Goal: Complete application form: Complete application form

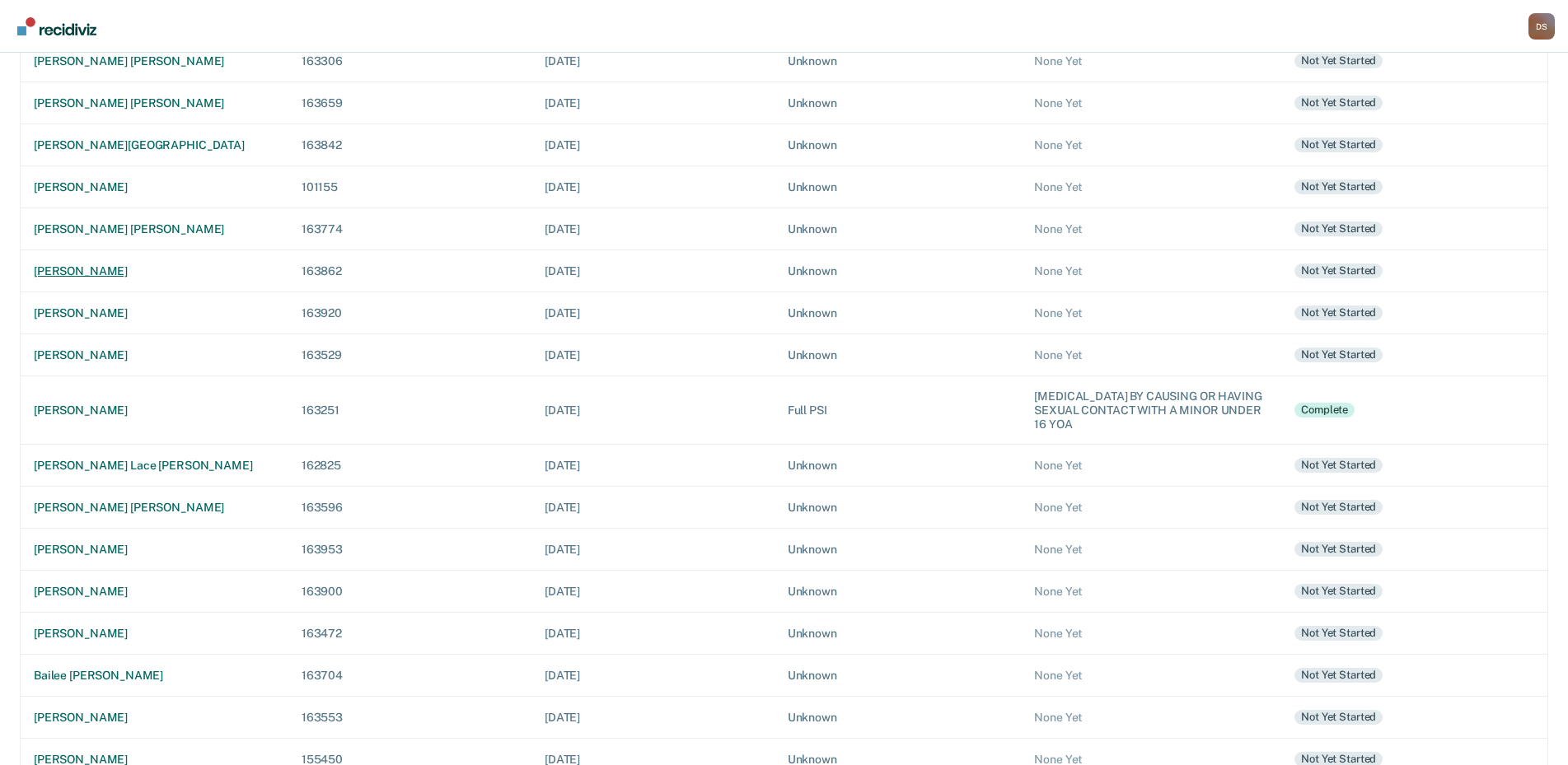
scroll to position [263, 0]
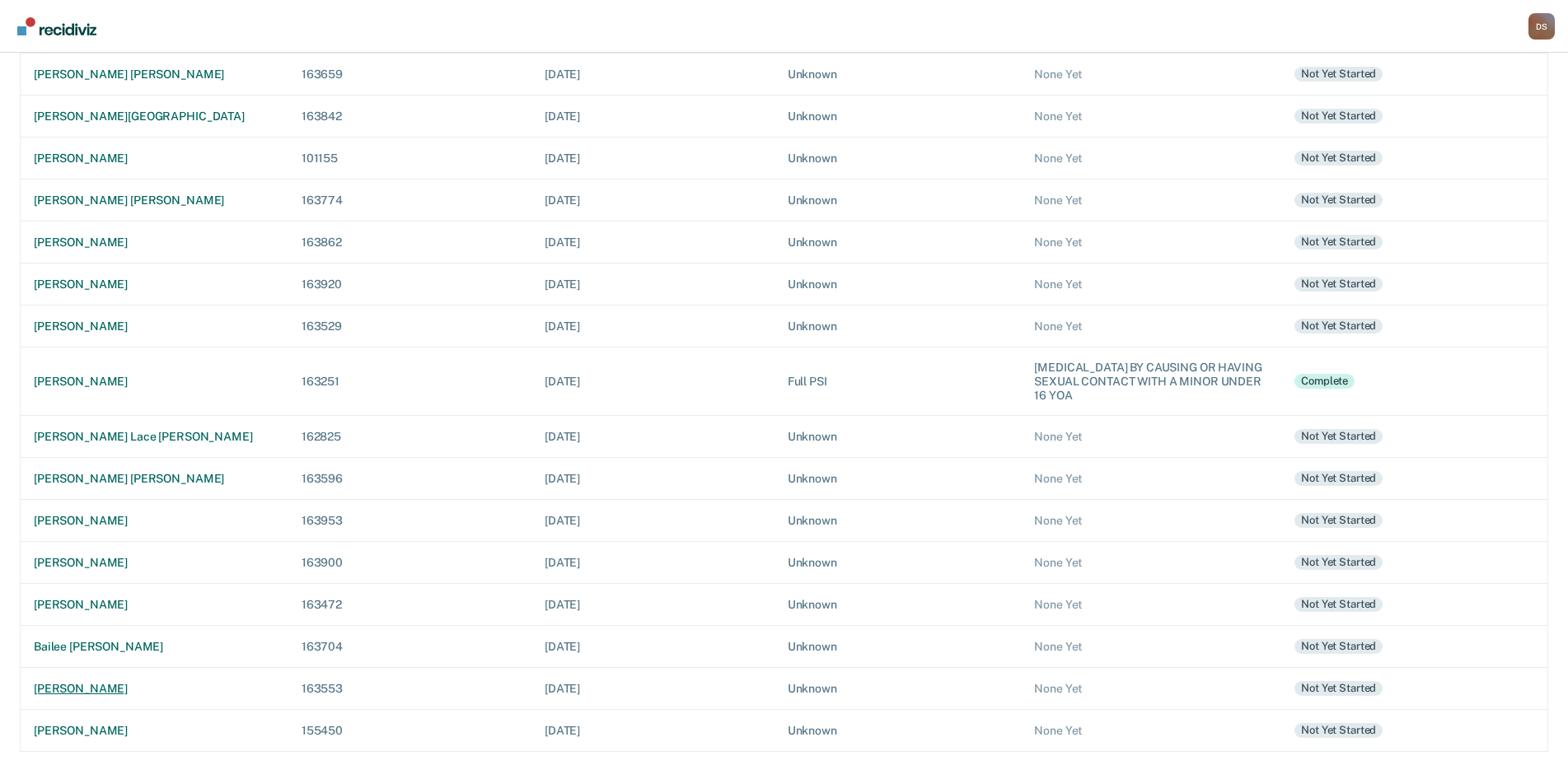
click at [100, 687] on div "[PERSON_NAME]" at bounding box center [154, 689] width 242 height 14
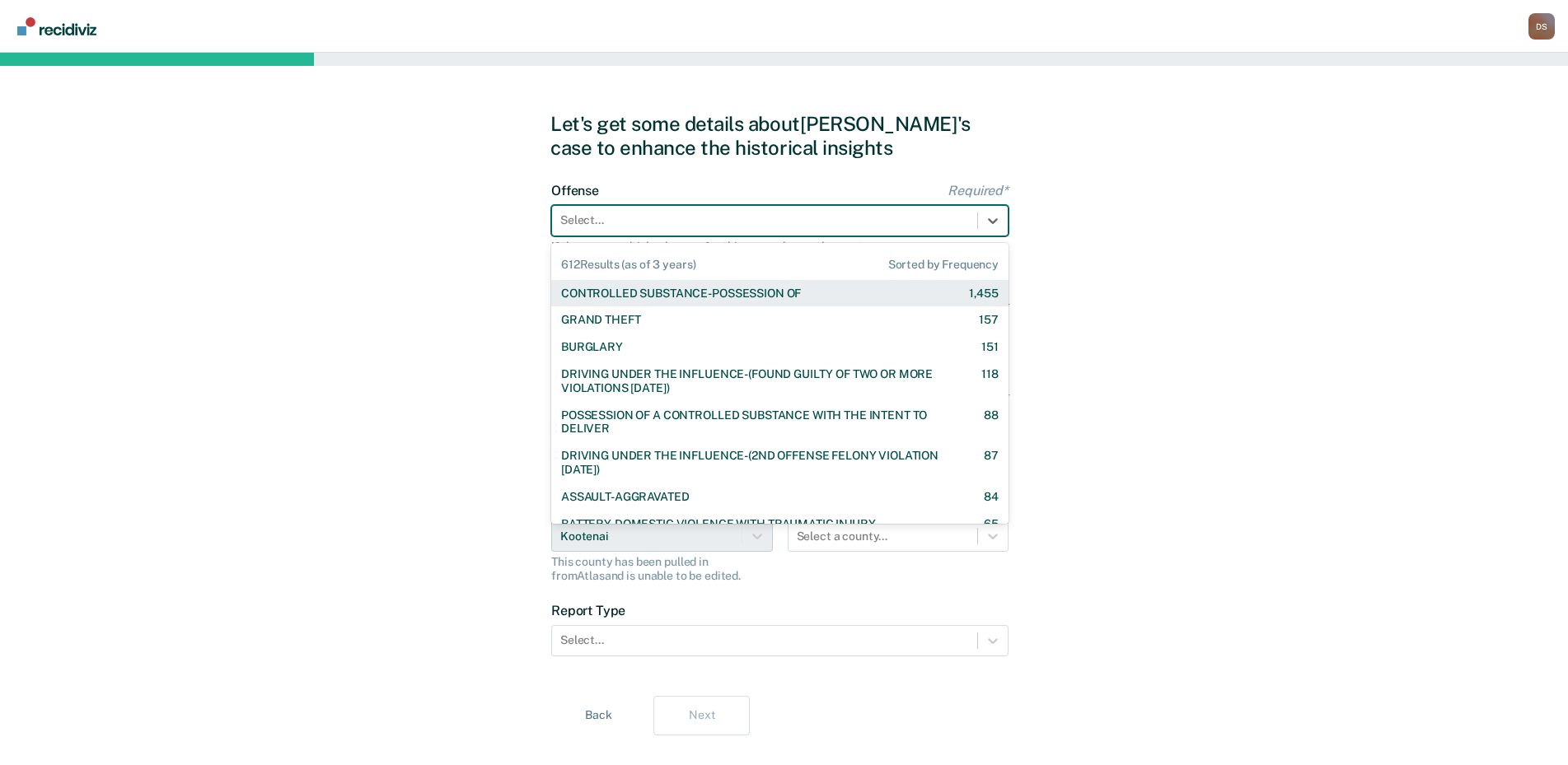
click at [582, 226] on div at bounding box center [764, 221] width 409 height 18
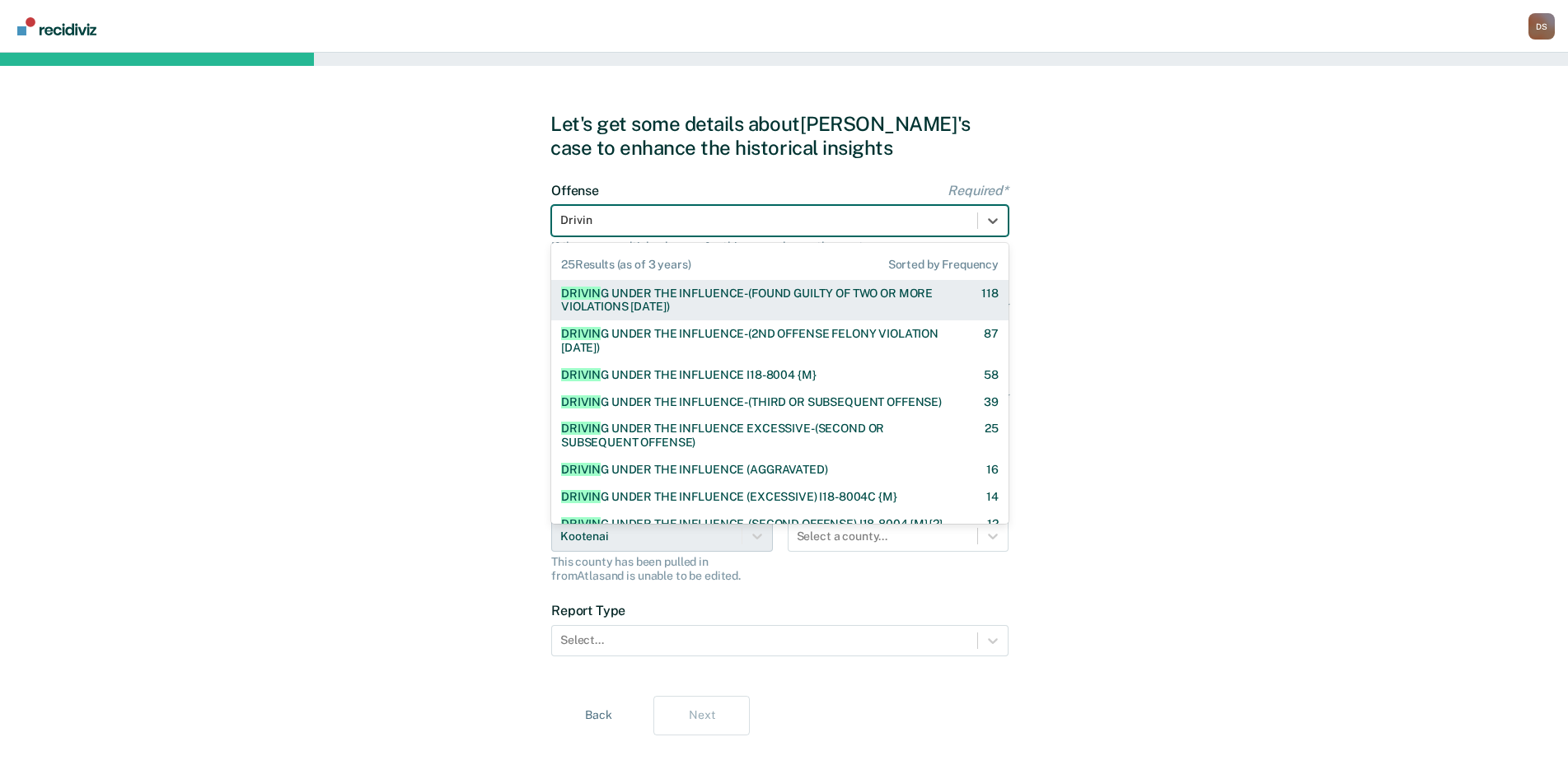
type input "Driving"
click at [696, 304] on div "DRIVING UNDER THE INFLUENCE-(FOUND GUILTY OF TWO OR MORE VIOLATIONS [DATE])" at bounding box center [756, 301] width 391 height 28
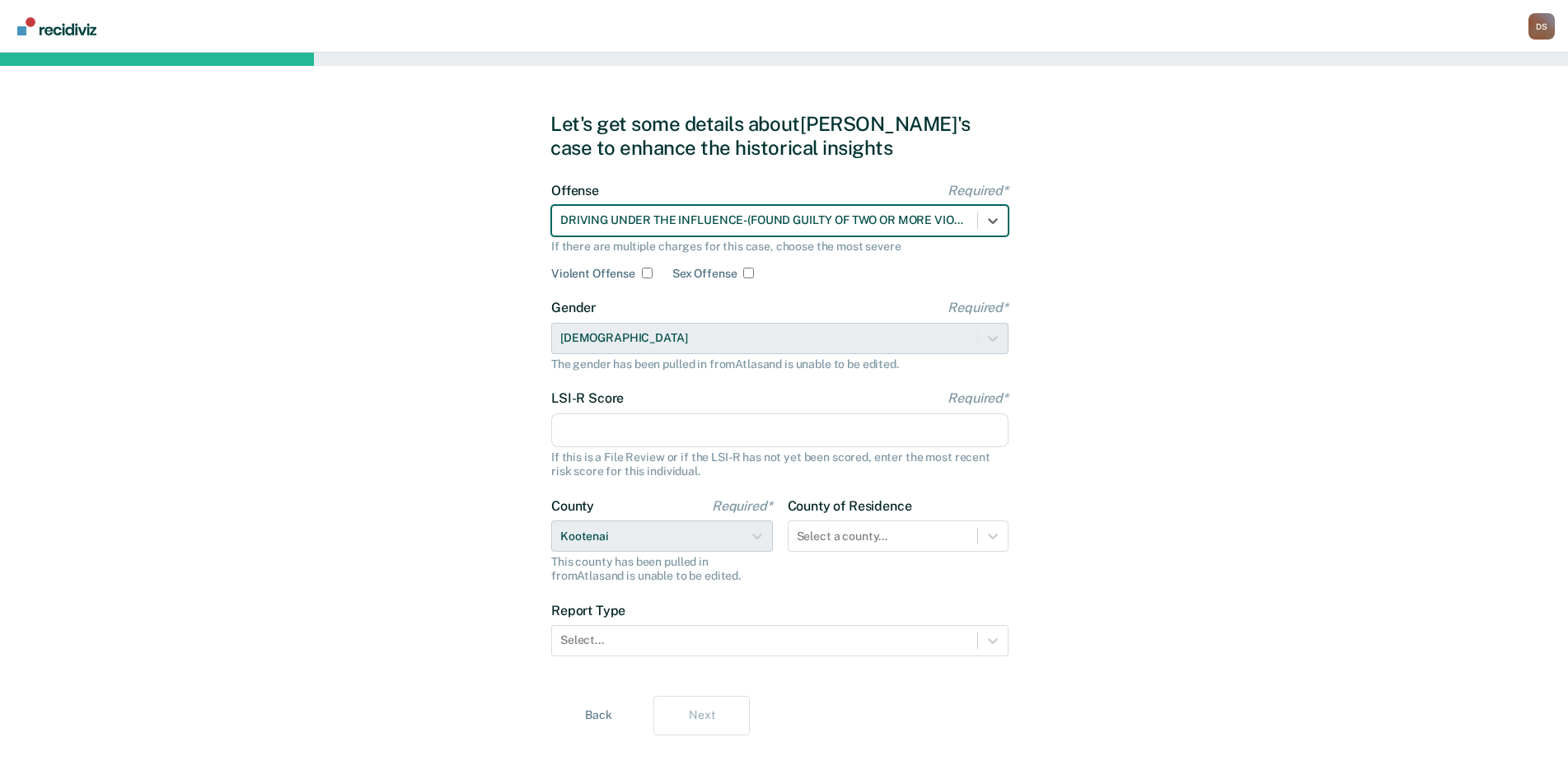
click at [579, 422] on input "LSI-R Score Required*" at bounding box center [780, 430] width 458 height 34
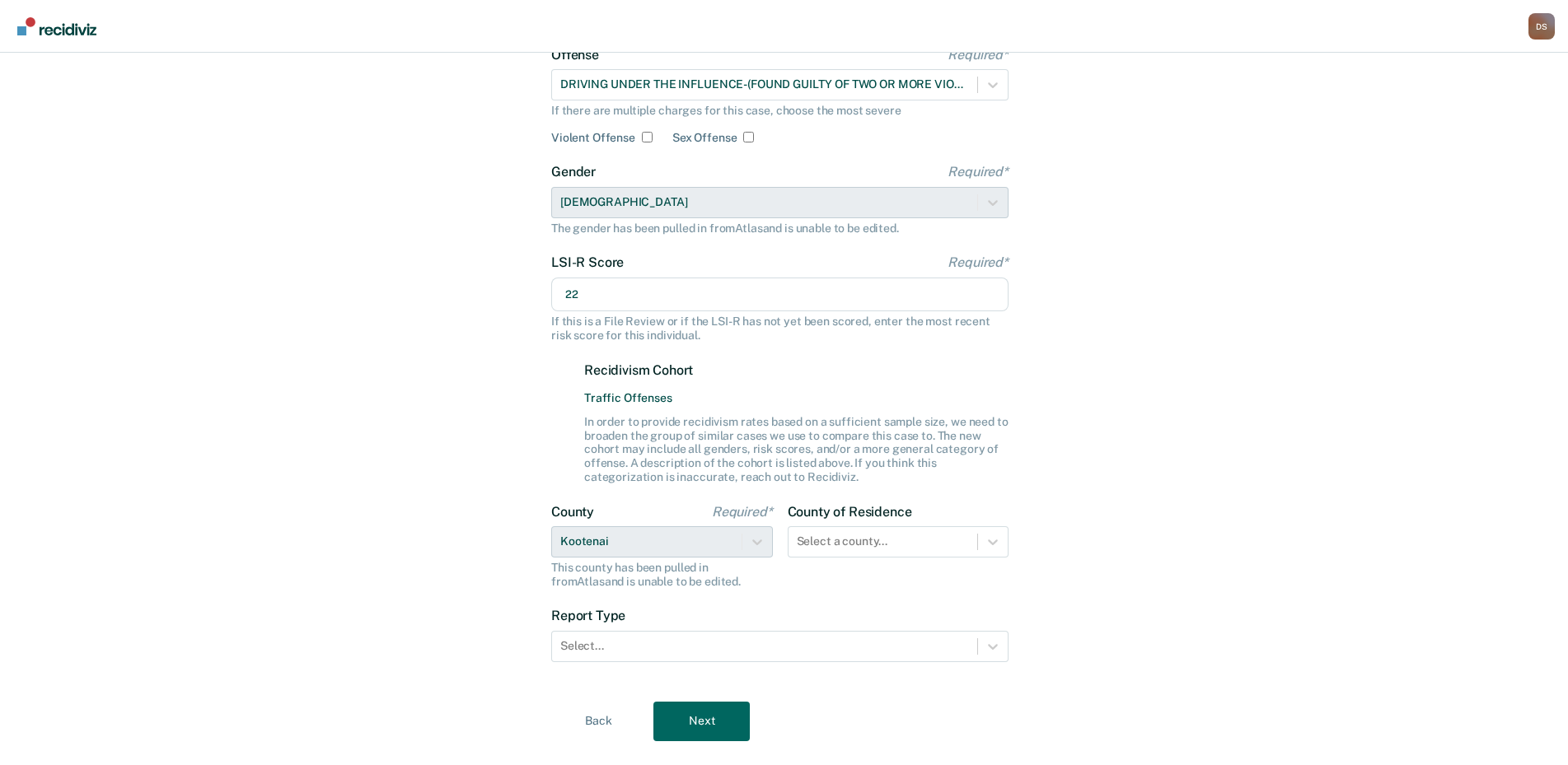
scroll to position [165, 0]
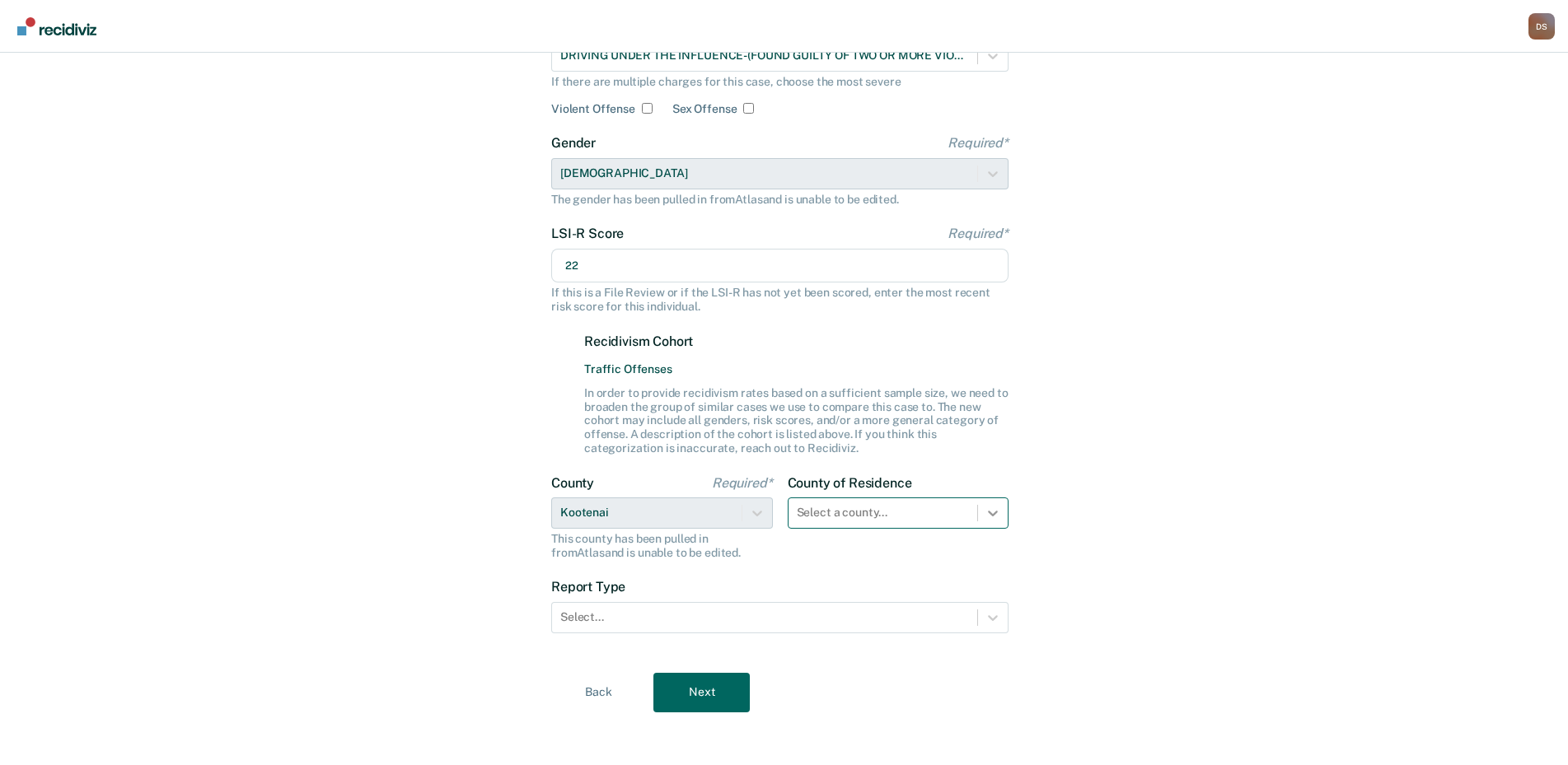
type input "22"
click at [981, 518] on div "Select a county..." at bounding box center [899, 514] width 222 height 31
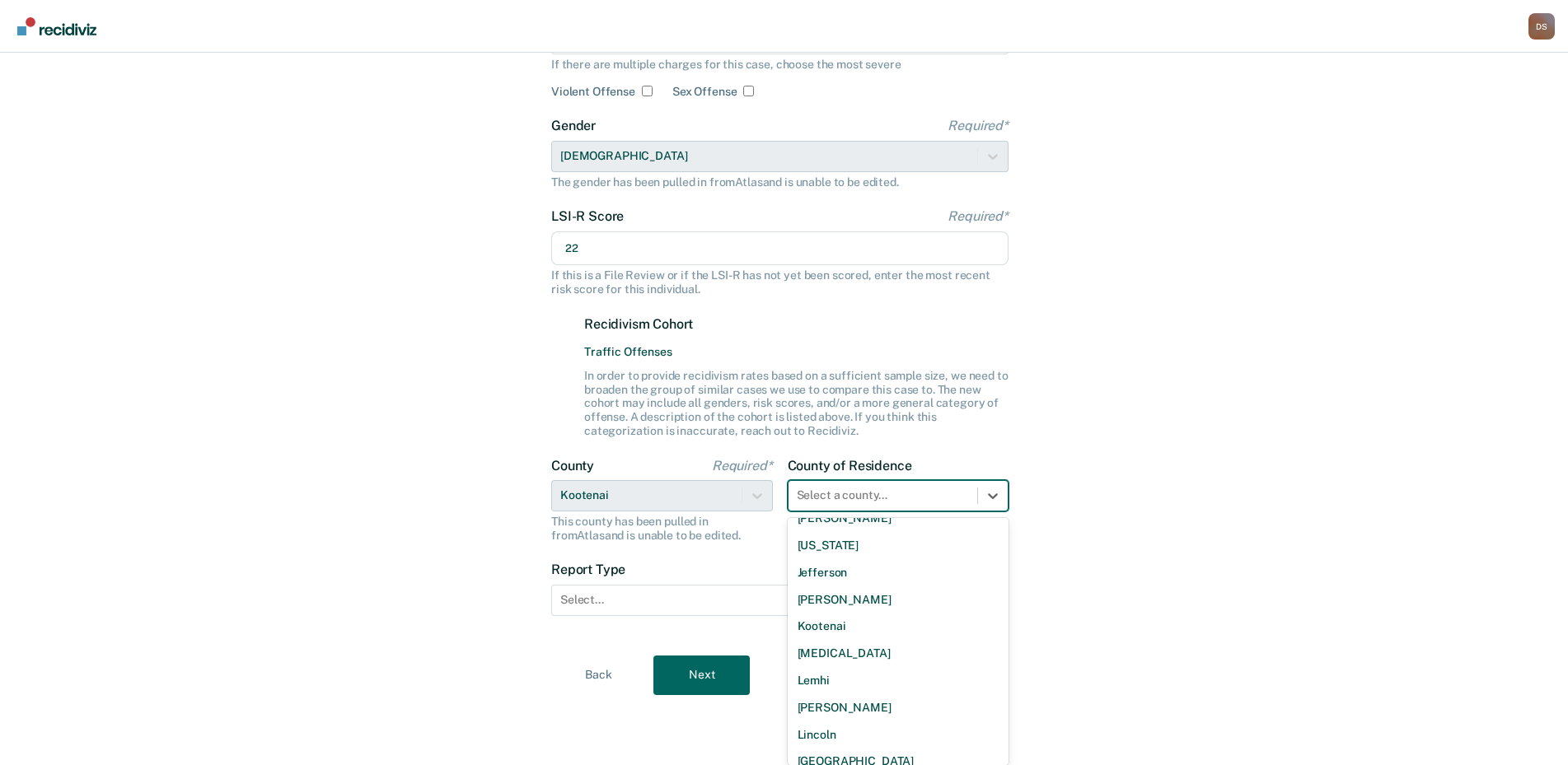
scroll to position [619, 0]
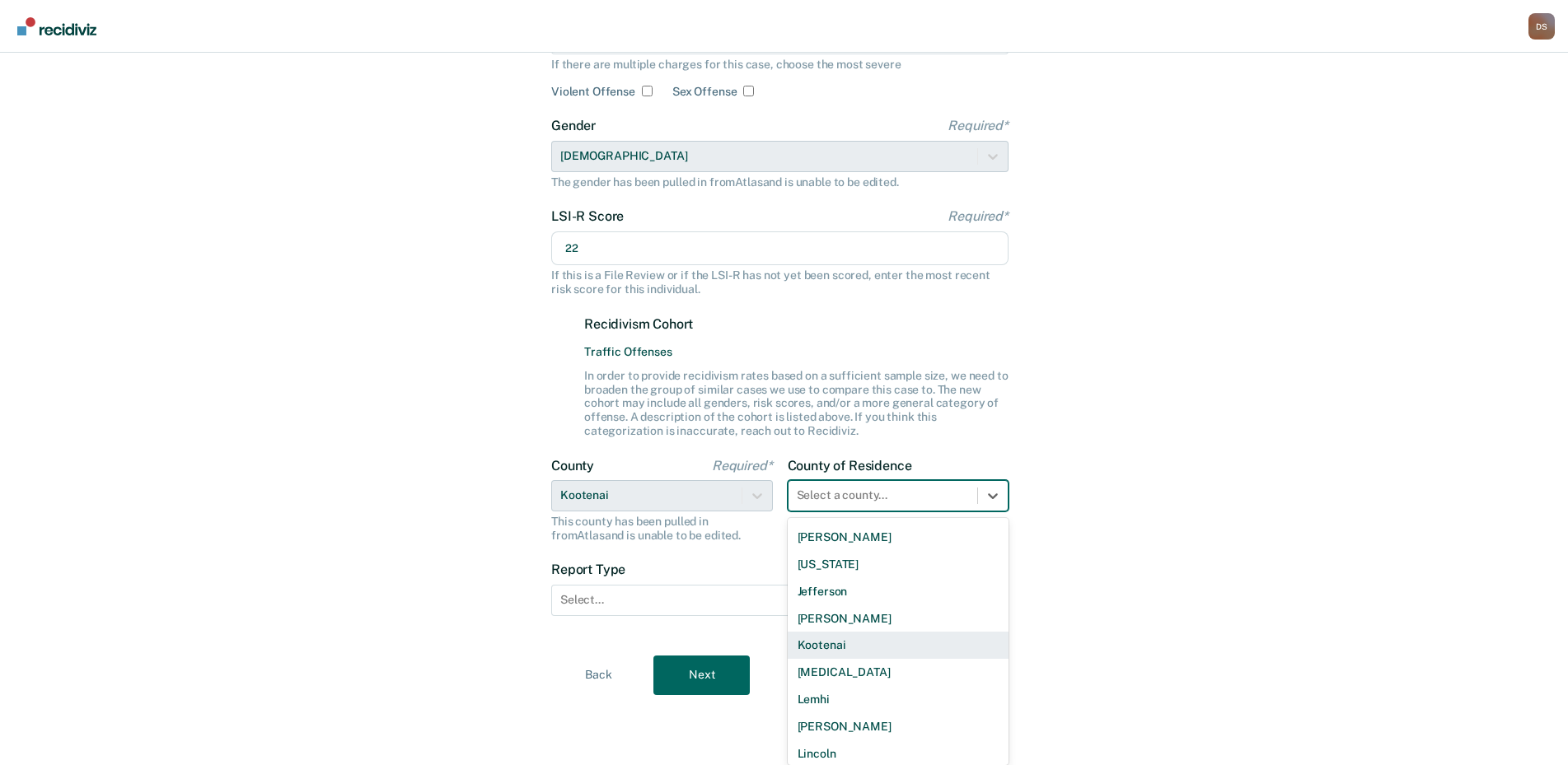
click at [830, 647] on div "Kootenai" at bounding box center [899, 645] width 222 height 27
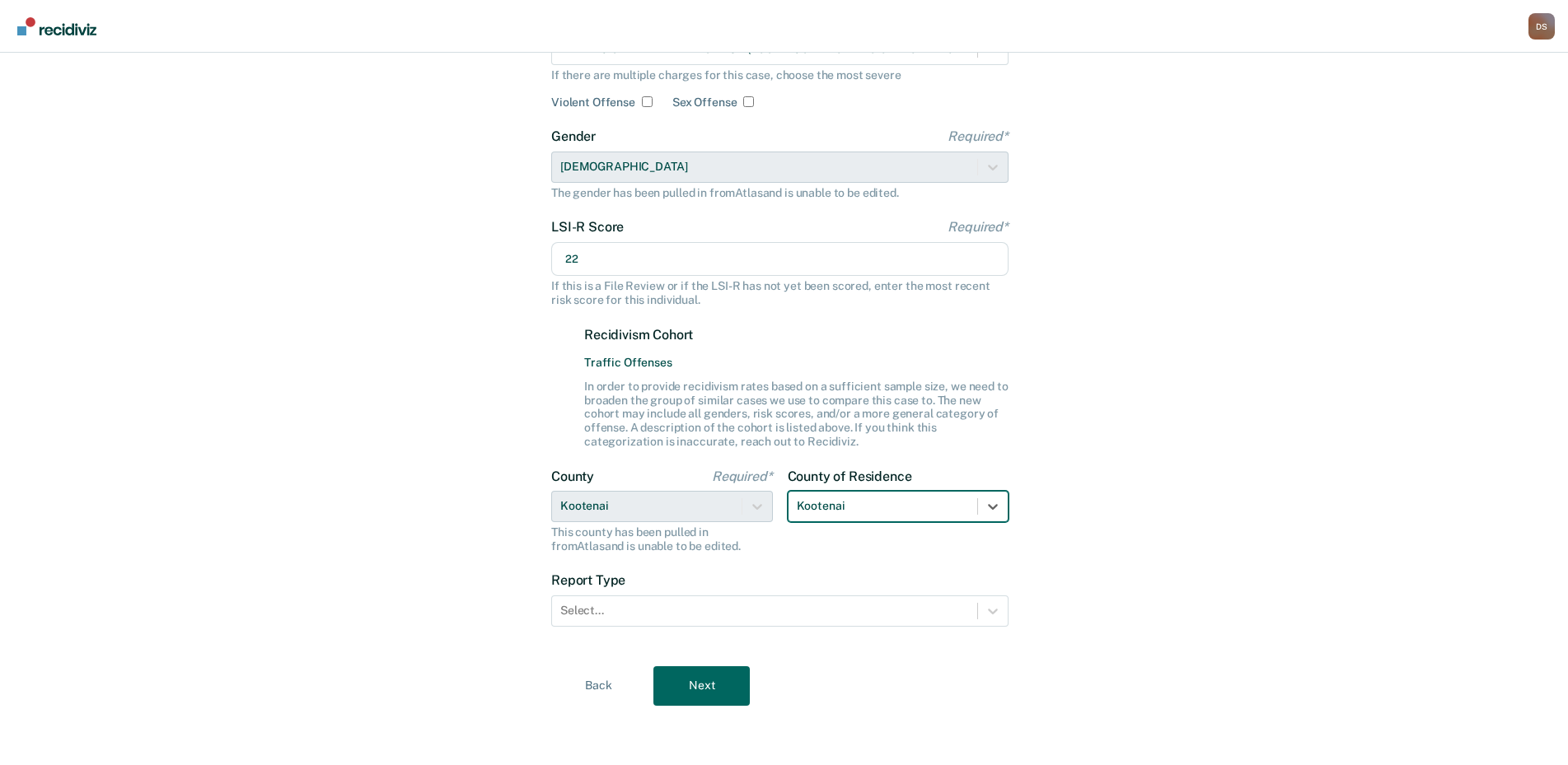
scroll to position [171, 0]
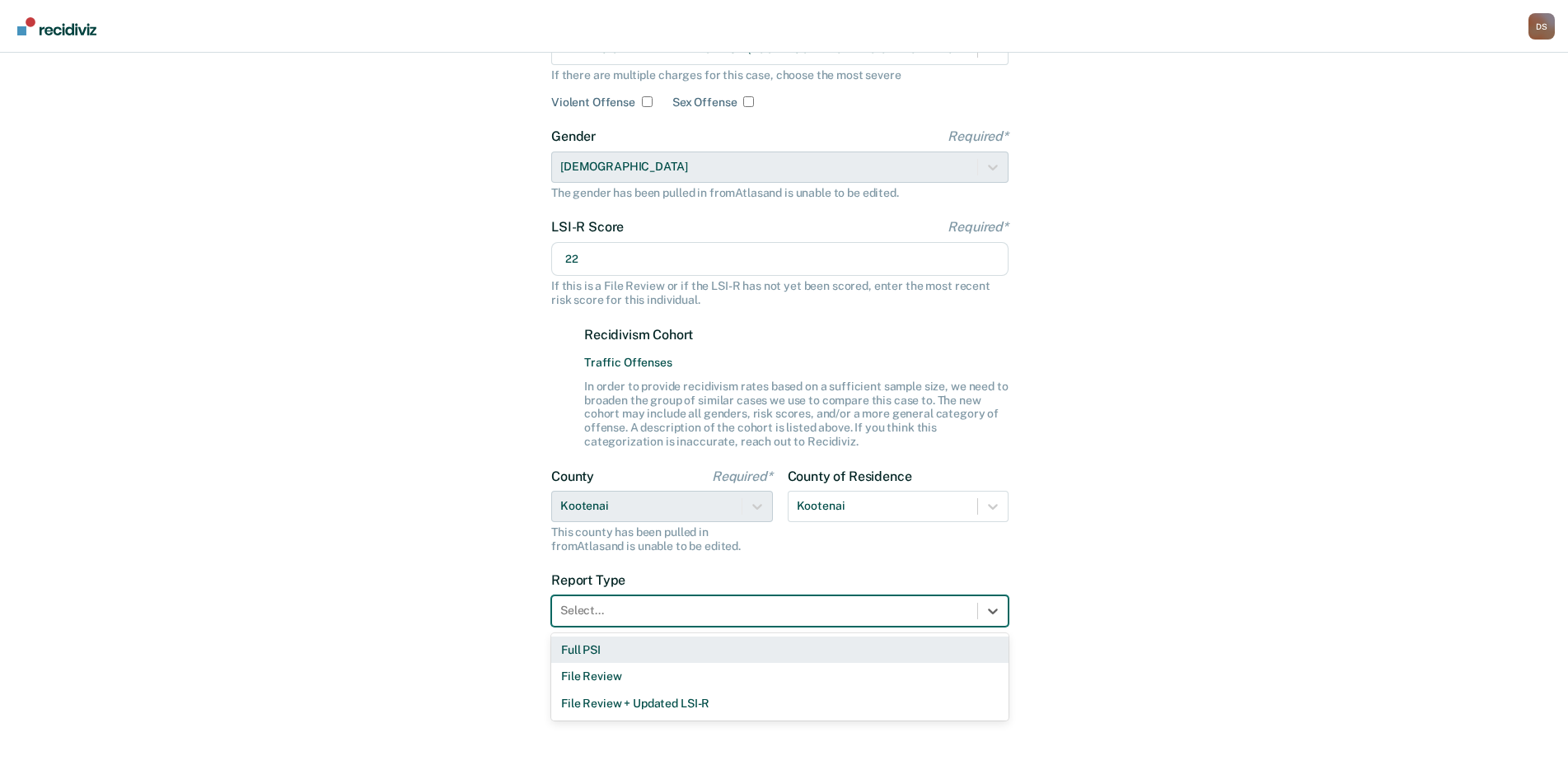
click at [590, 611] on div at bounding box center [764, 611] width 409 height 18
click at [613, 647] on div "Full PSI" at bounding box center [780, 650] width 458 height 27
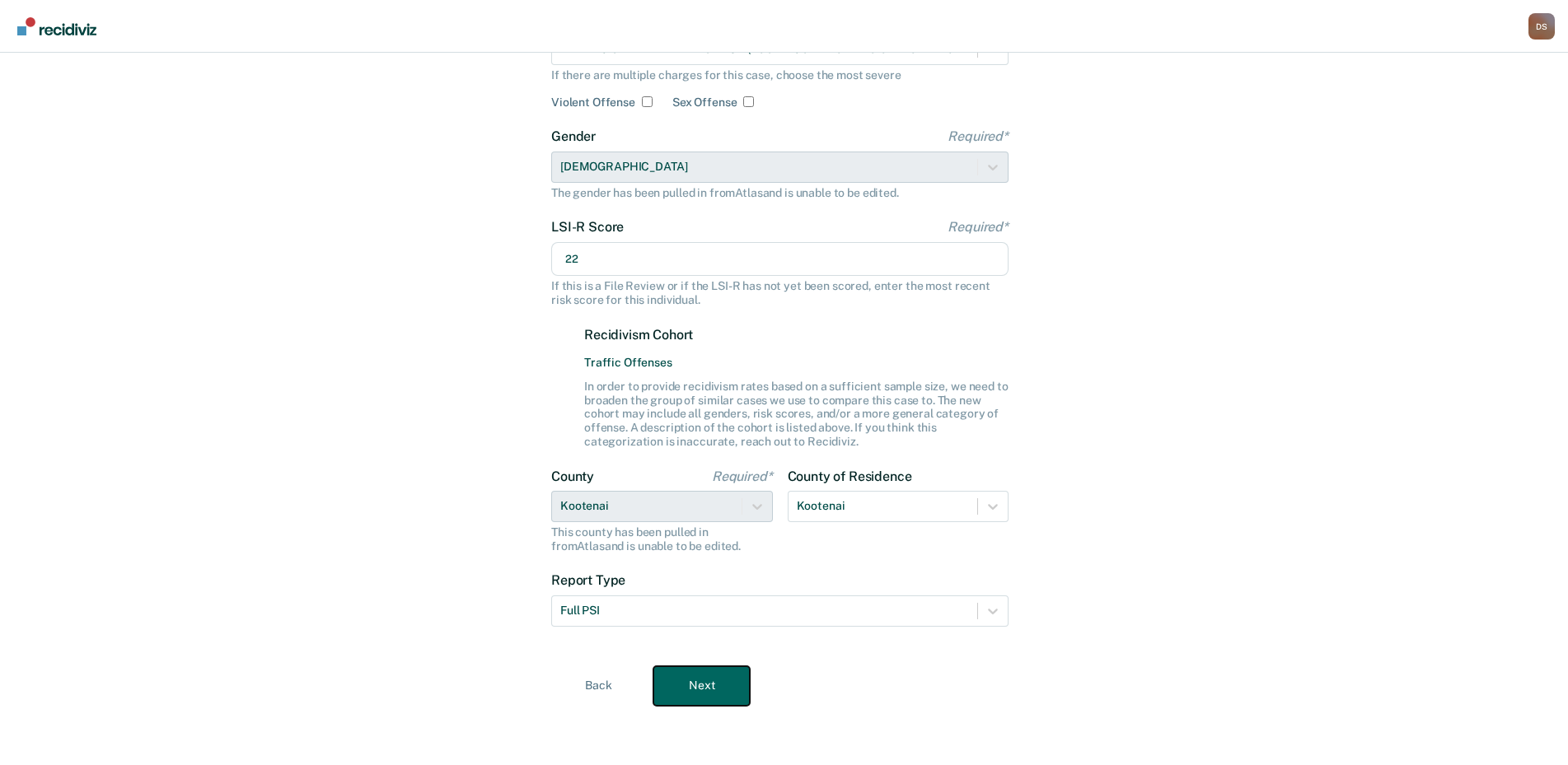
click at [677, 688] on button "Next" at bounding box center [701, 686] width 96 height 39
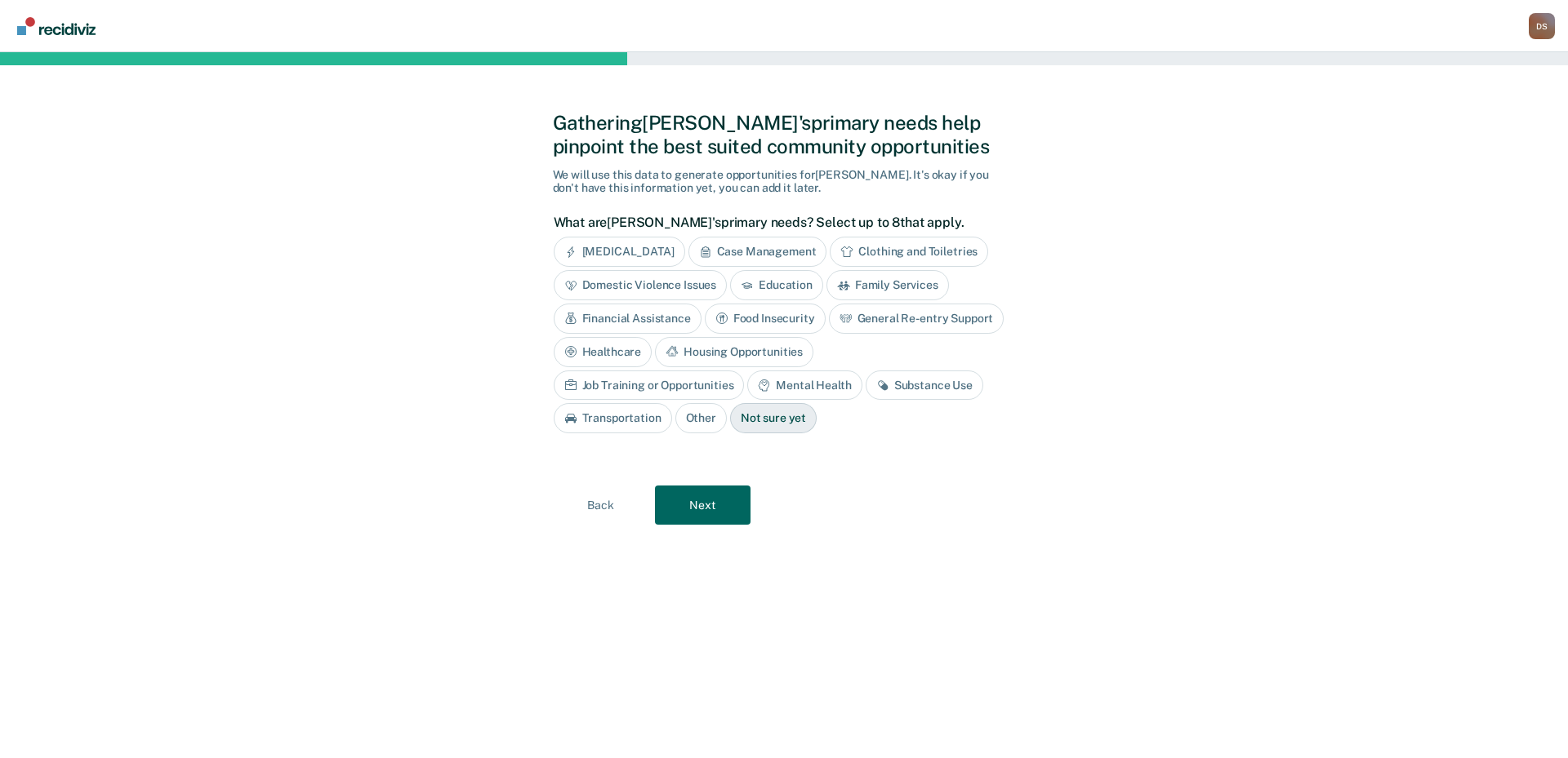
click at [602, 347] on div "Healthcare" at bounding box center [603, 351] width 99 height 30
click at [829, 391] on div "Mental Health" at bounding box center [804, 385] width 114 height 30
click at [971, 387] on div "Substance Use" at bounding box center [942, 385] width 118 height 30
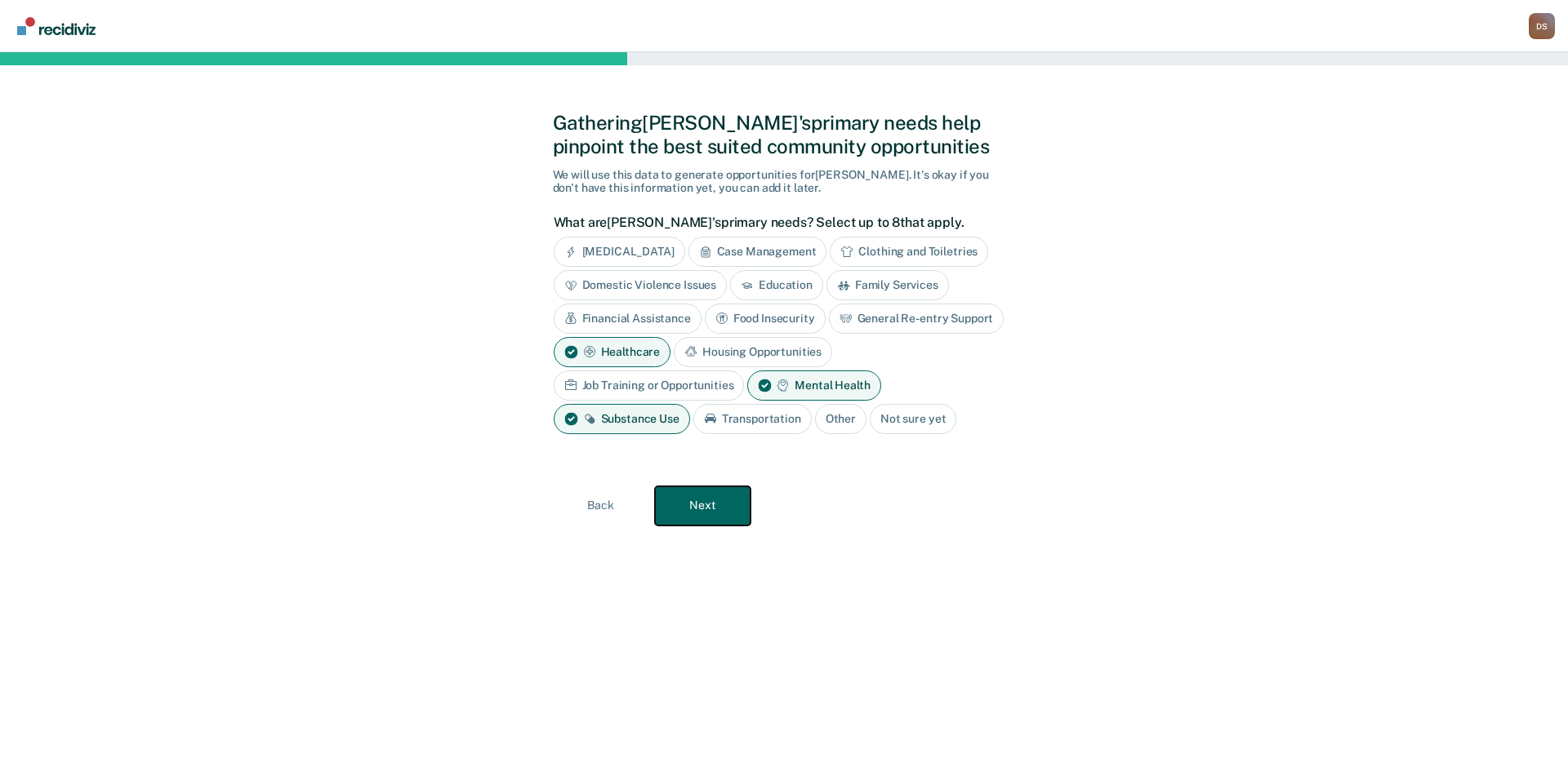
click at [707, 515] on button "Next" at bounding box center [703, 506] width 95 height 39
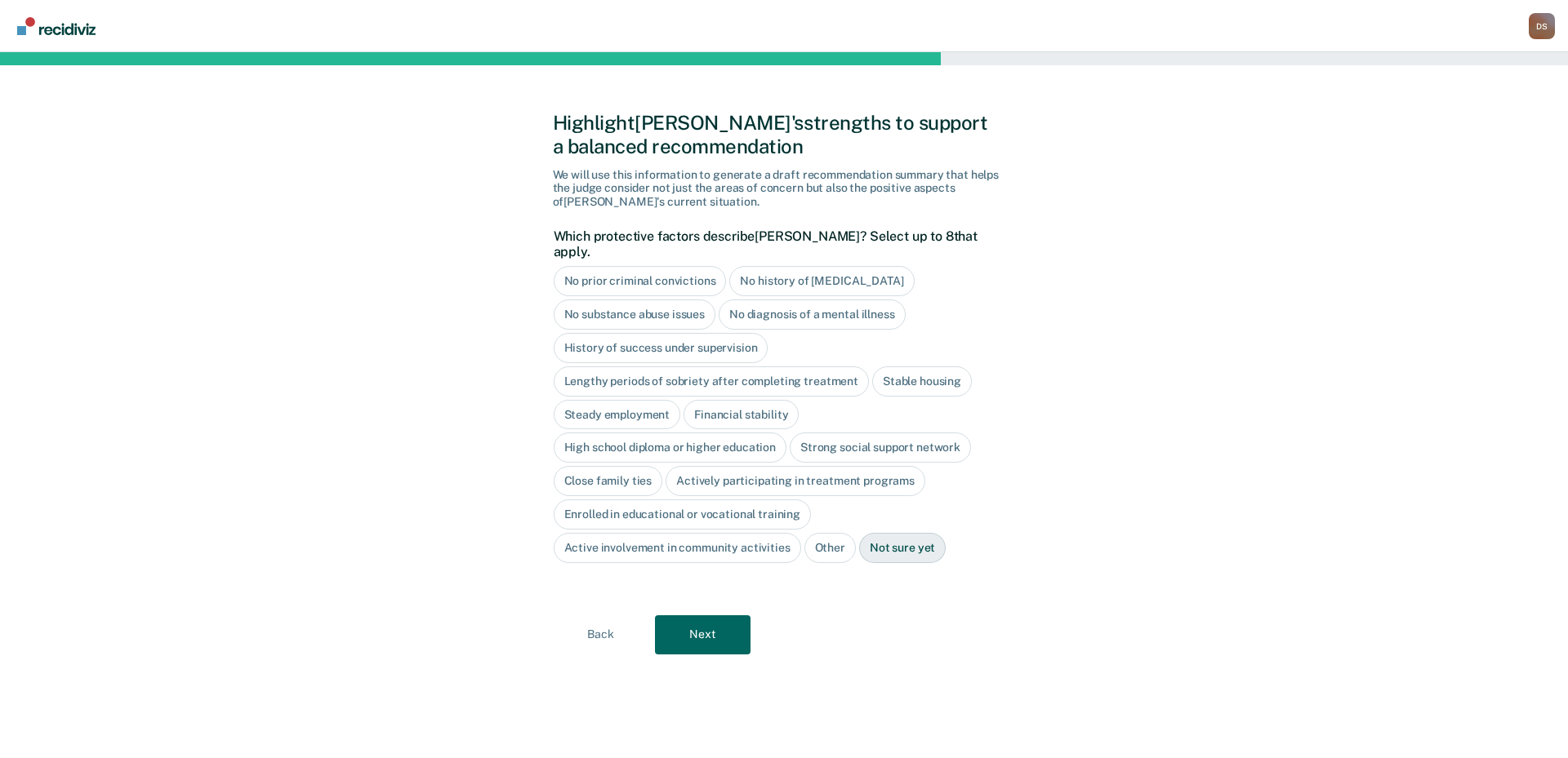
click at [837, 266] on div "No history of [MEDICAL_DATA]" at bounding box center [821, 280] width 185 height 30
click at [920, 370] on div "Stable housing" at bounding box center [922, 381] width 99 height 30
click at [661, 433] on div "High school diploma or higher education" at bounding box center [671, 448] width 234 height 30
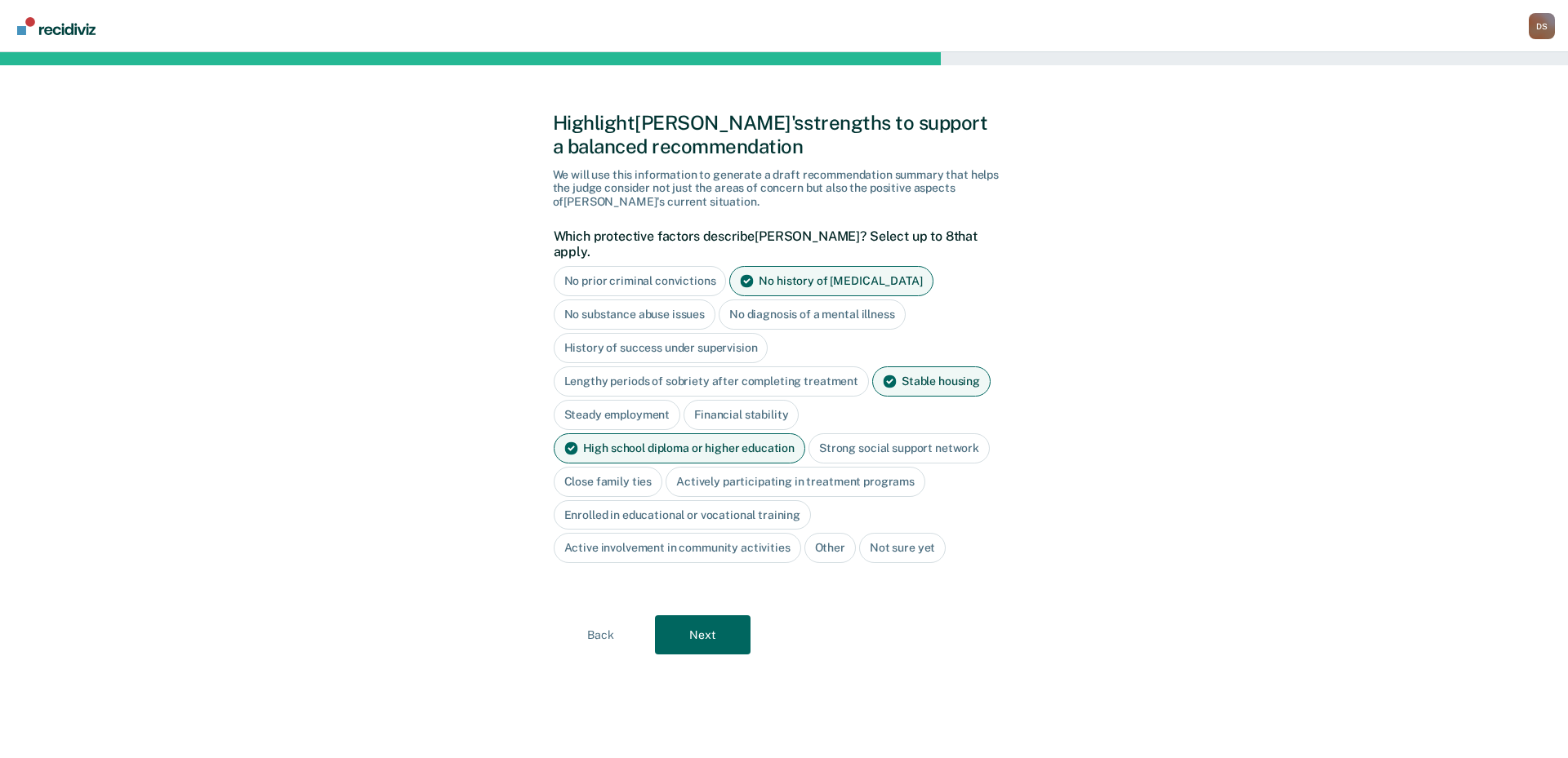
click at [938, 433] on div "Strong social support network" at bounding box center [898, 448] width 181 height 30
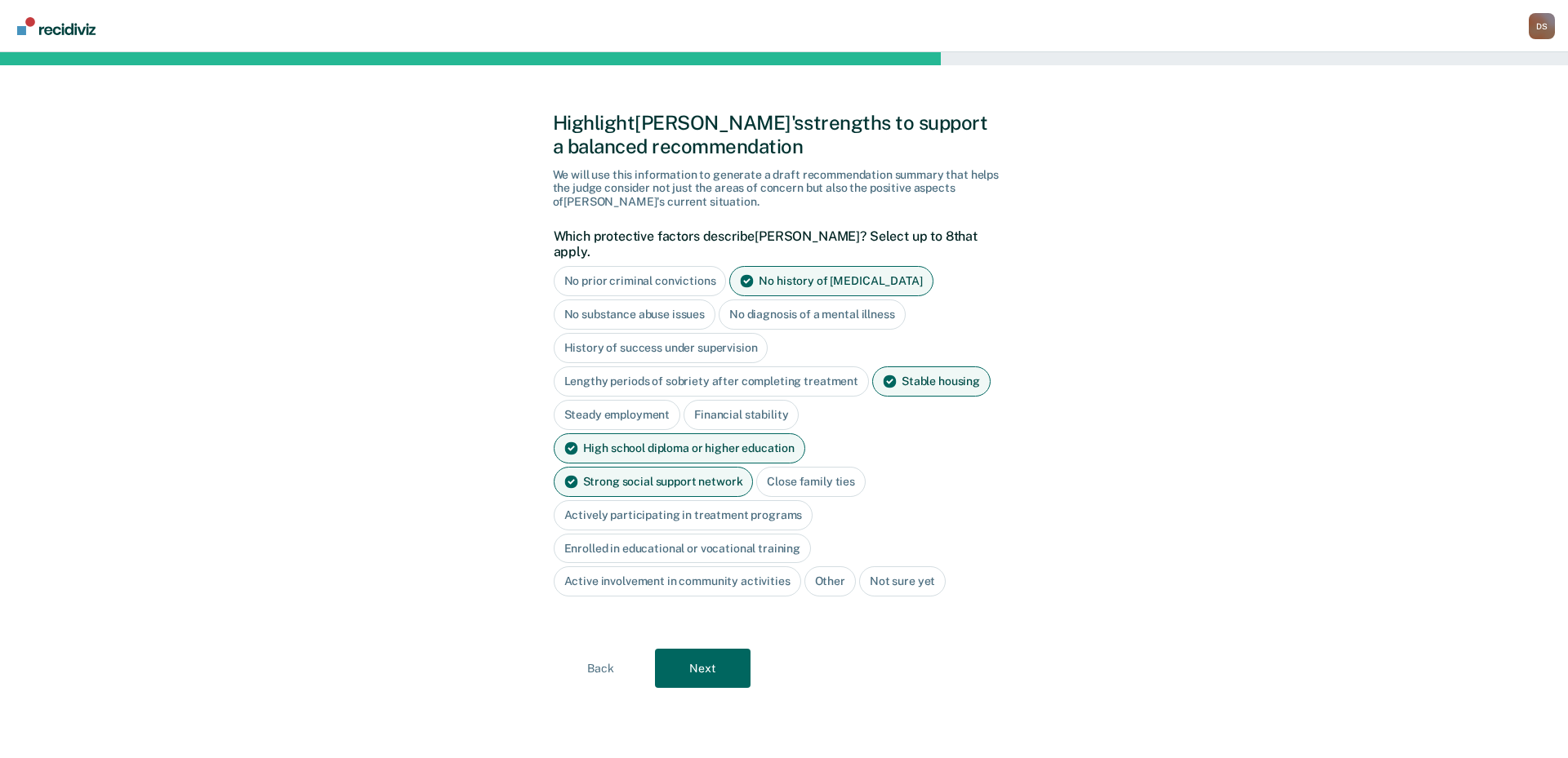
click at [725, 566] on div "Active involvement in community activities" at bounding box center [677, 581] width 247 height 30
click at [716, 649] on button "Next" at bounding box center [703, 668] width 95 height 39
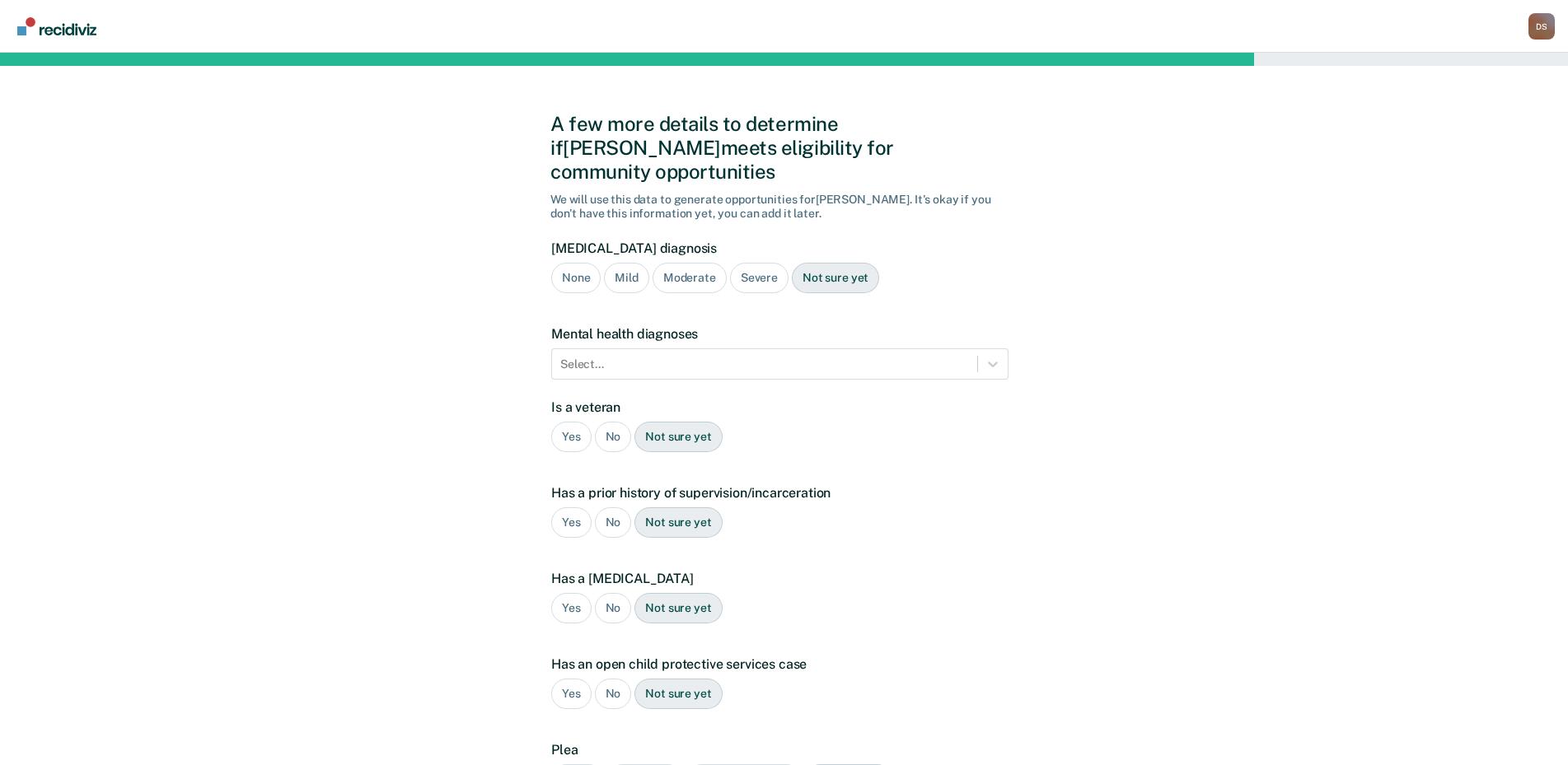
click at [672, 263] on div "Moderate" at bounding box center [689, 278] width 74 height 30
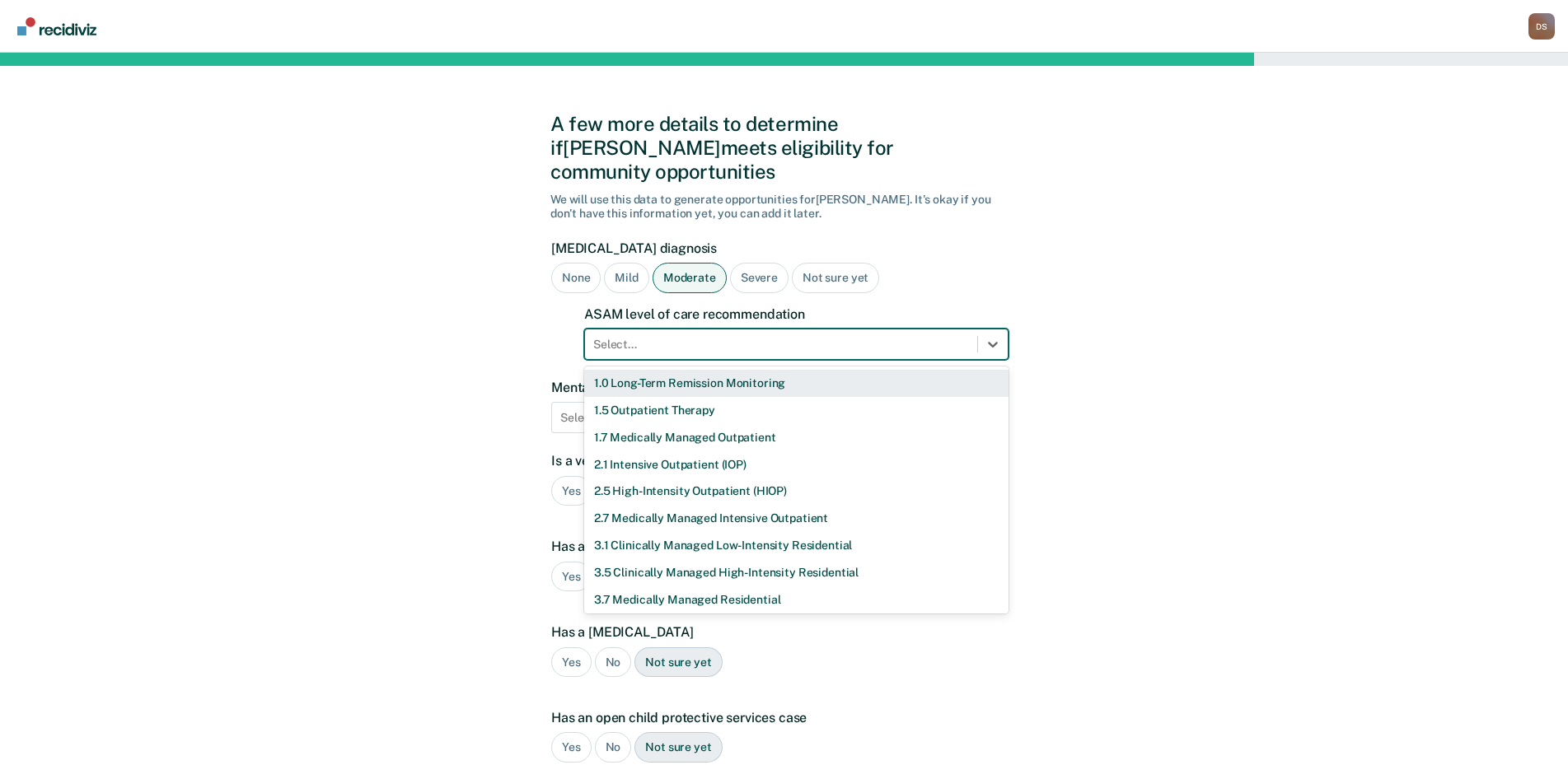
click at [646, 336] on div at bounding box center [781, 345] width 376 height 18
click at [644, 397] on div "1.5 Outpatient Therapy" at bounding box center [797, 410] width 424 height 27
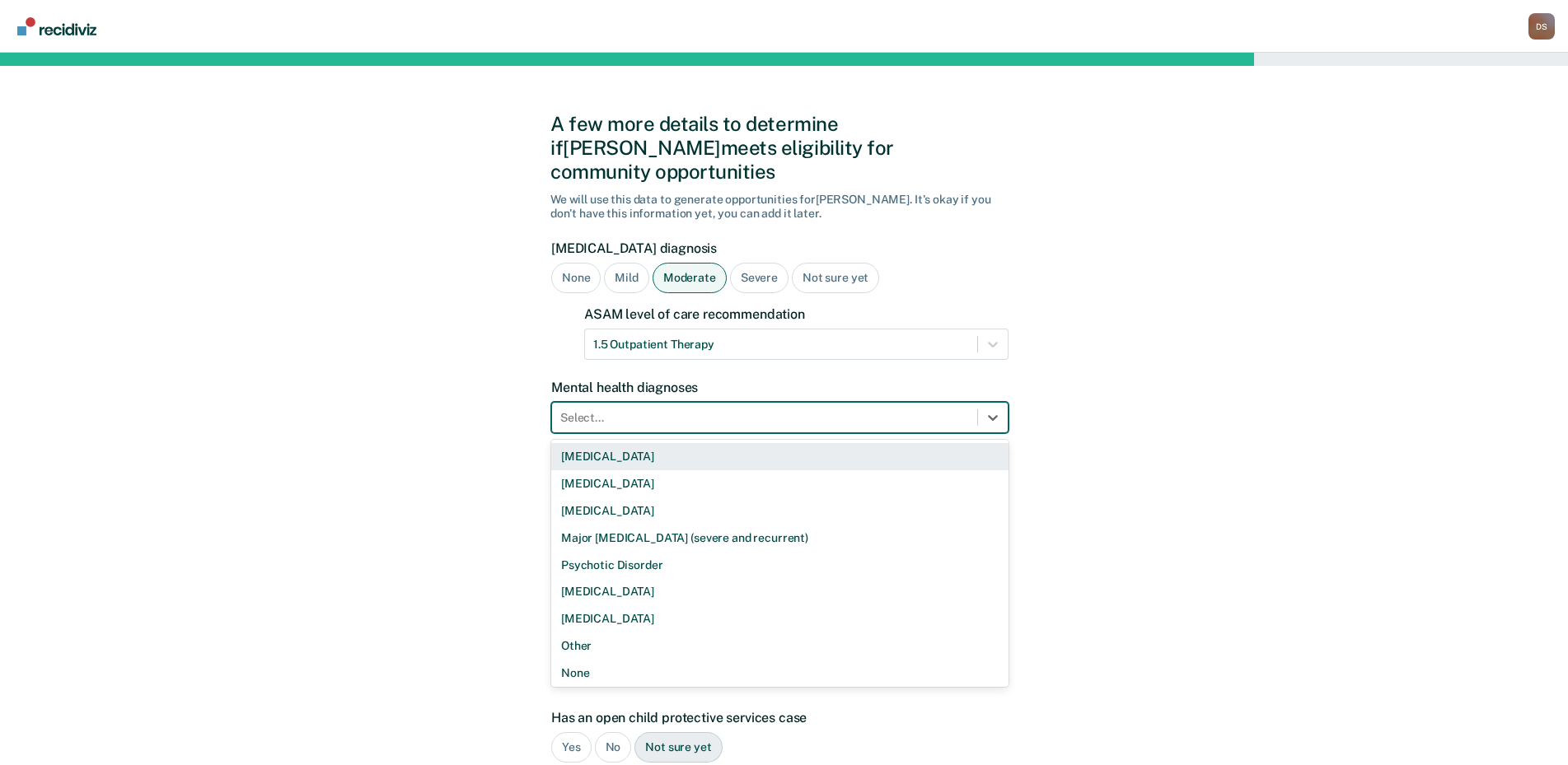
click at [621, 410] on div at bounding box center [764, 418] width 409 height 18
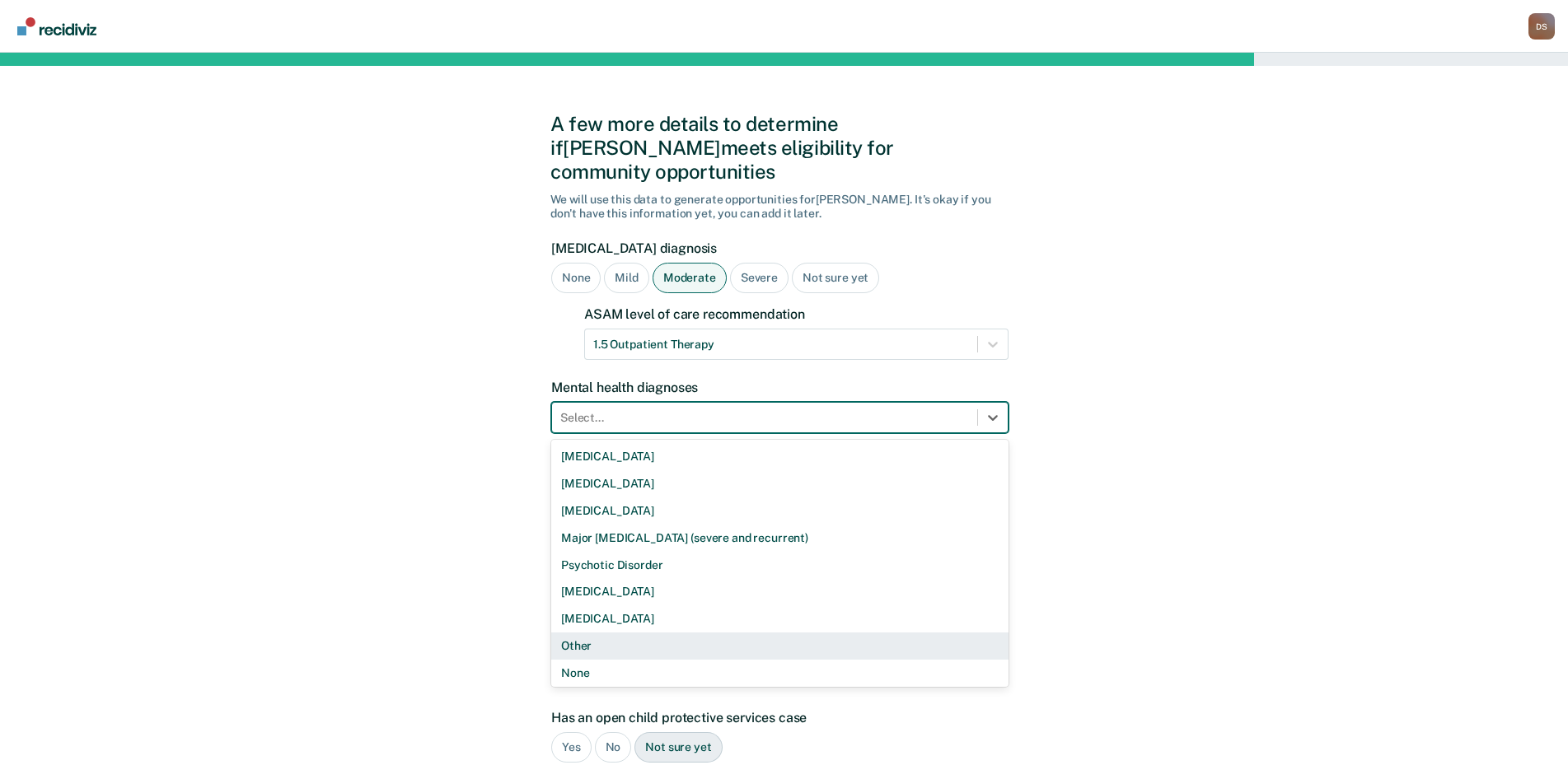
click at [587, 632] on div "Other" at bounding box center [780, 646] width 458 height 27
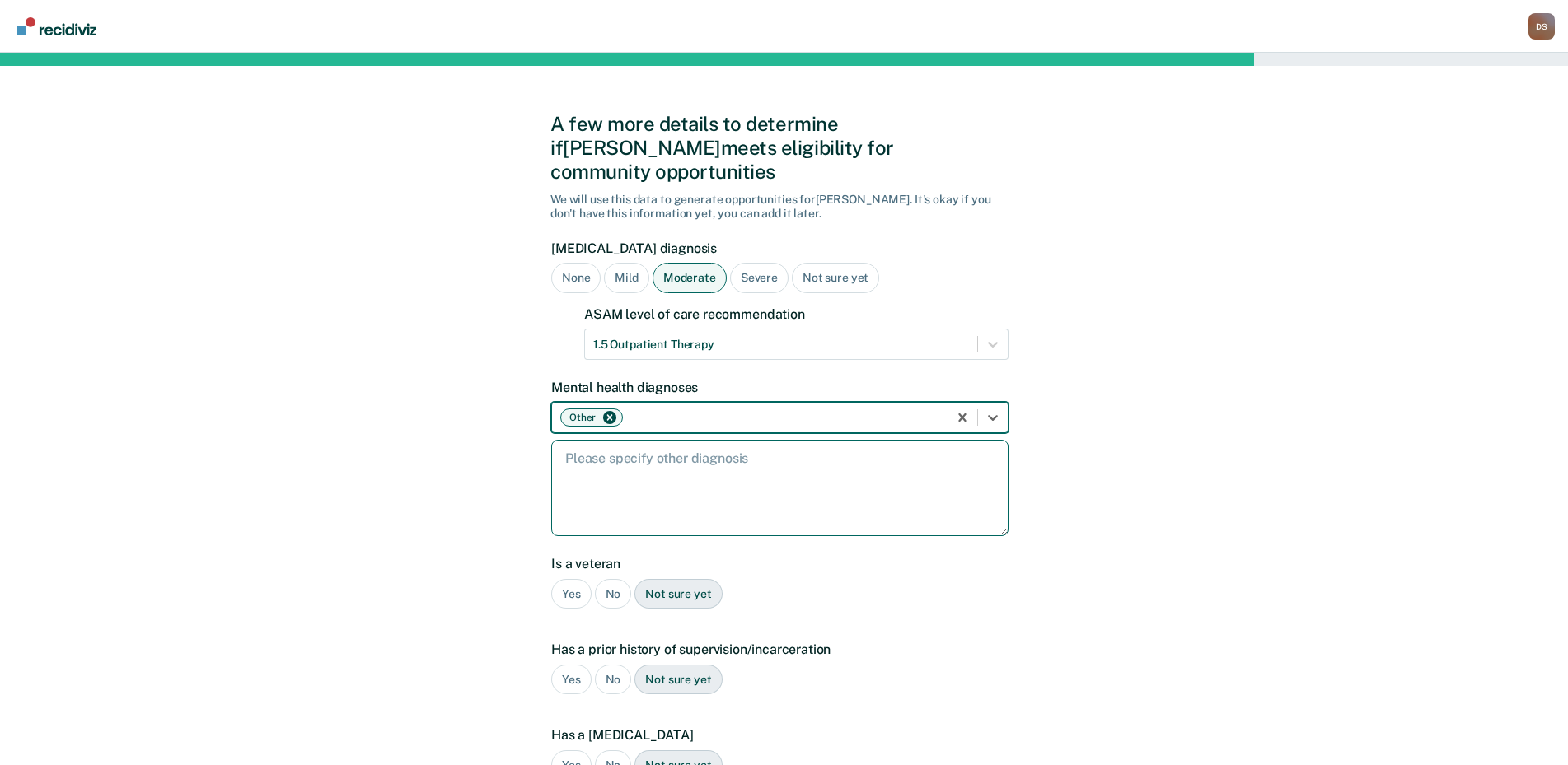
click at [585, 440] on textarea at bounding box center [780, 488] width 458 height 96
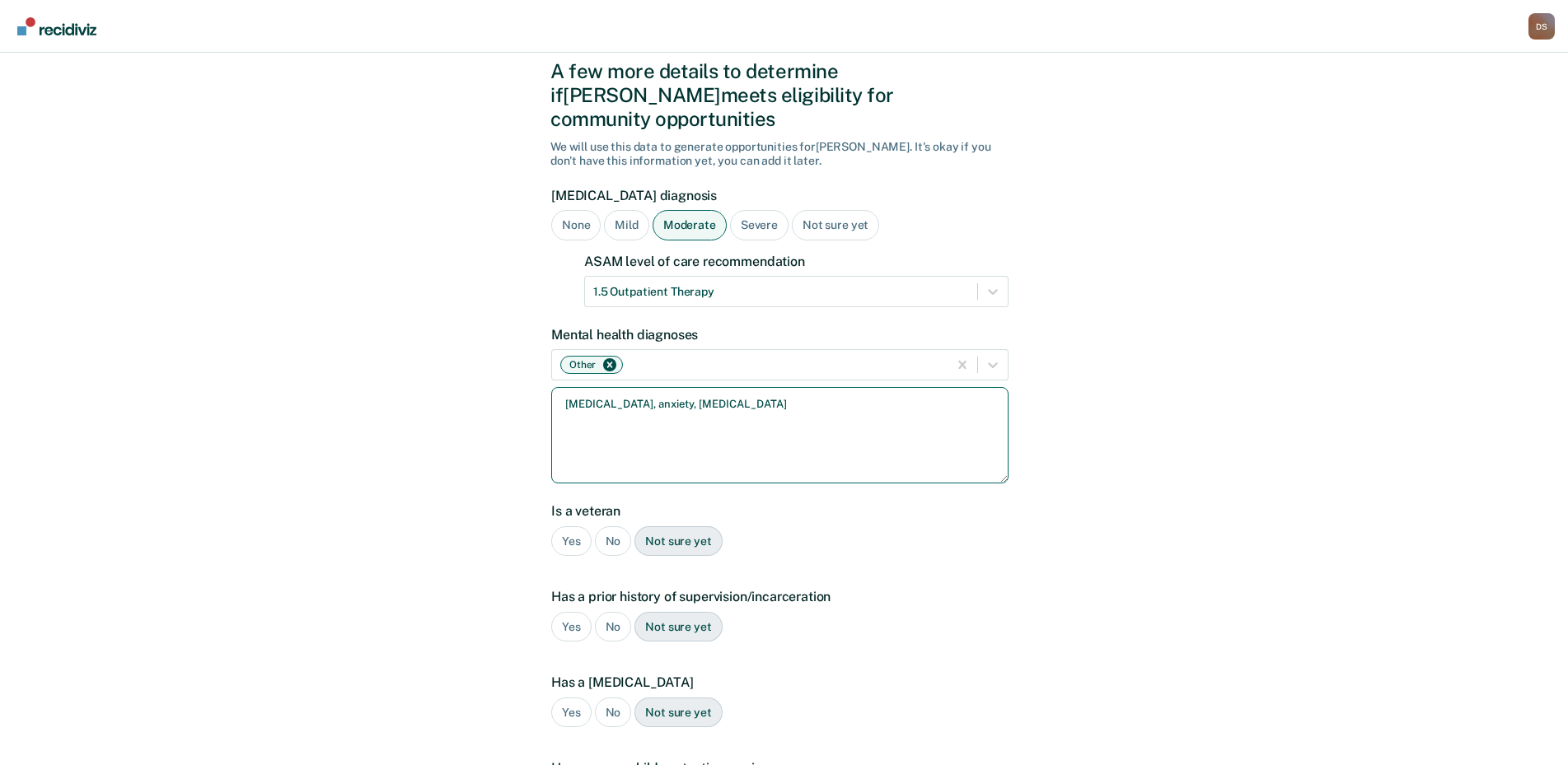
scroll to position [165, 0]
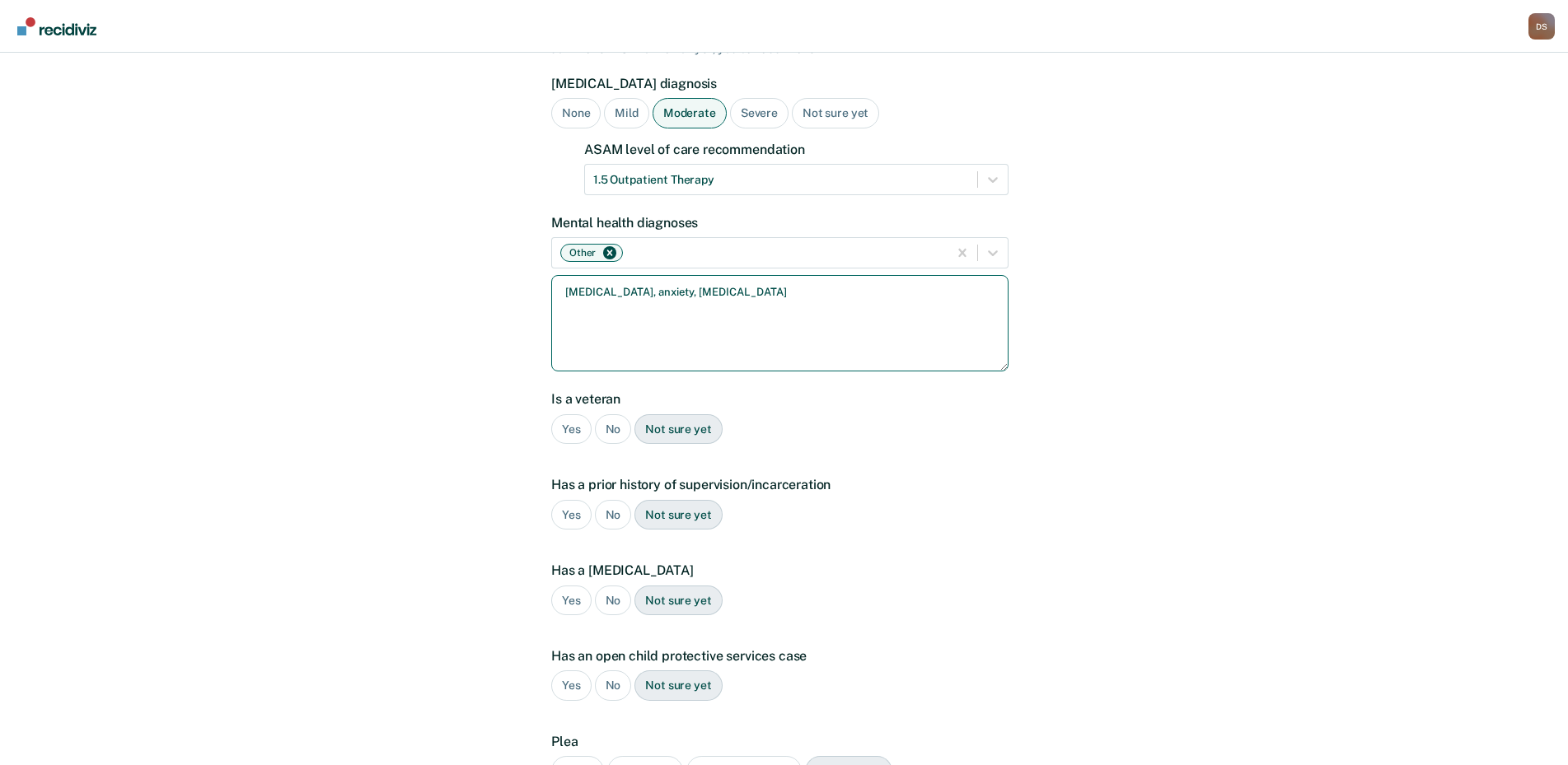
type textarea "[MEDICAL_DATA], anxiety, [MEDICAL_DATA]"
click at [616, 414] on div "No" at bounding box center [614, 429] width 37 height 30
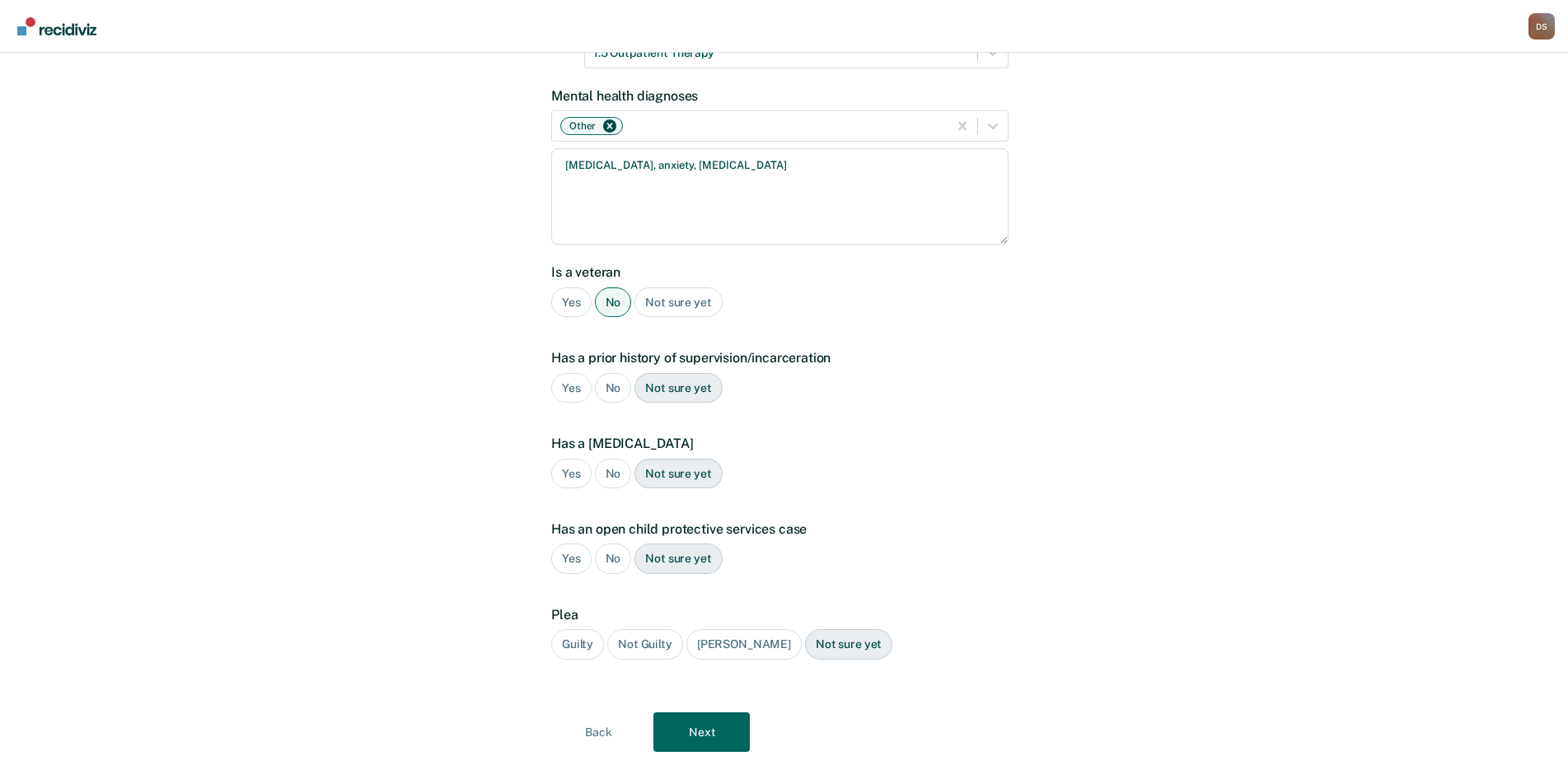
scroll to position [314, 0]
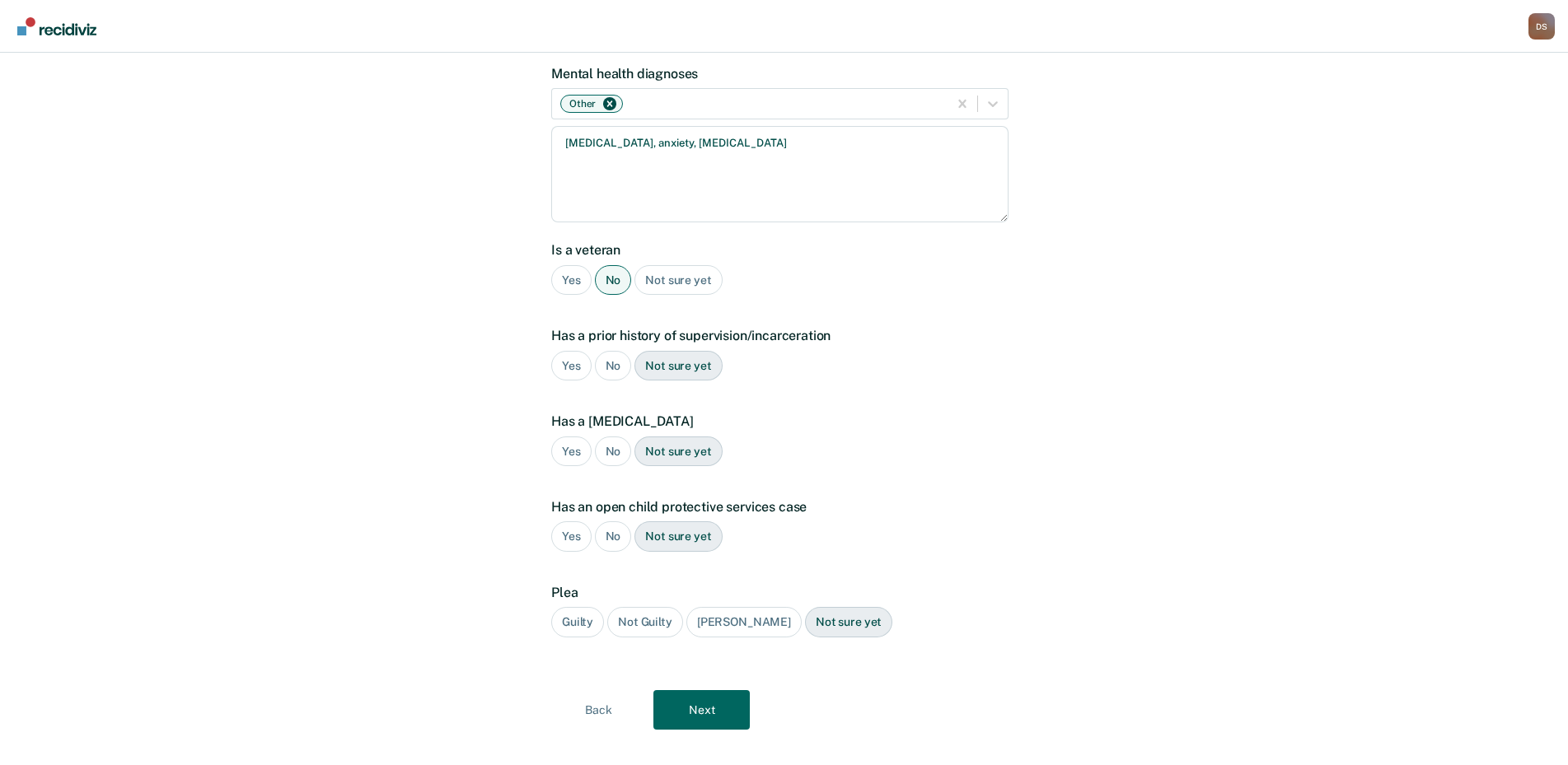
click at [565, 351] on div "Yes" at bounding box center [571, 365] width 40 height 30
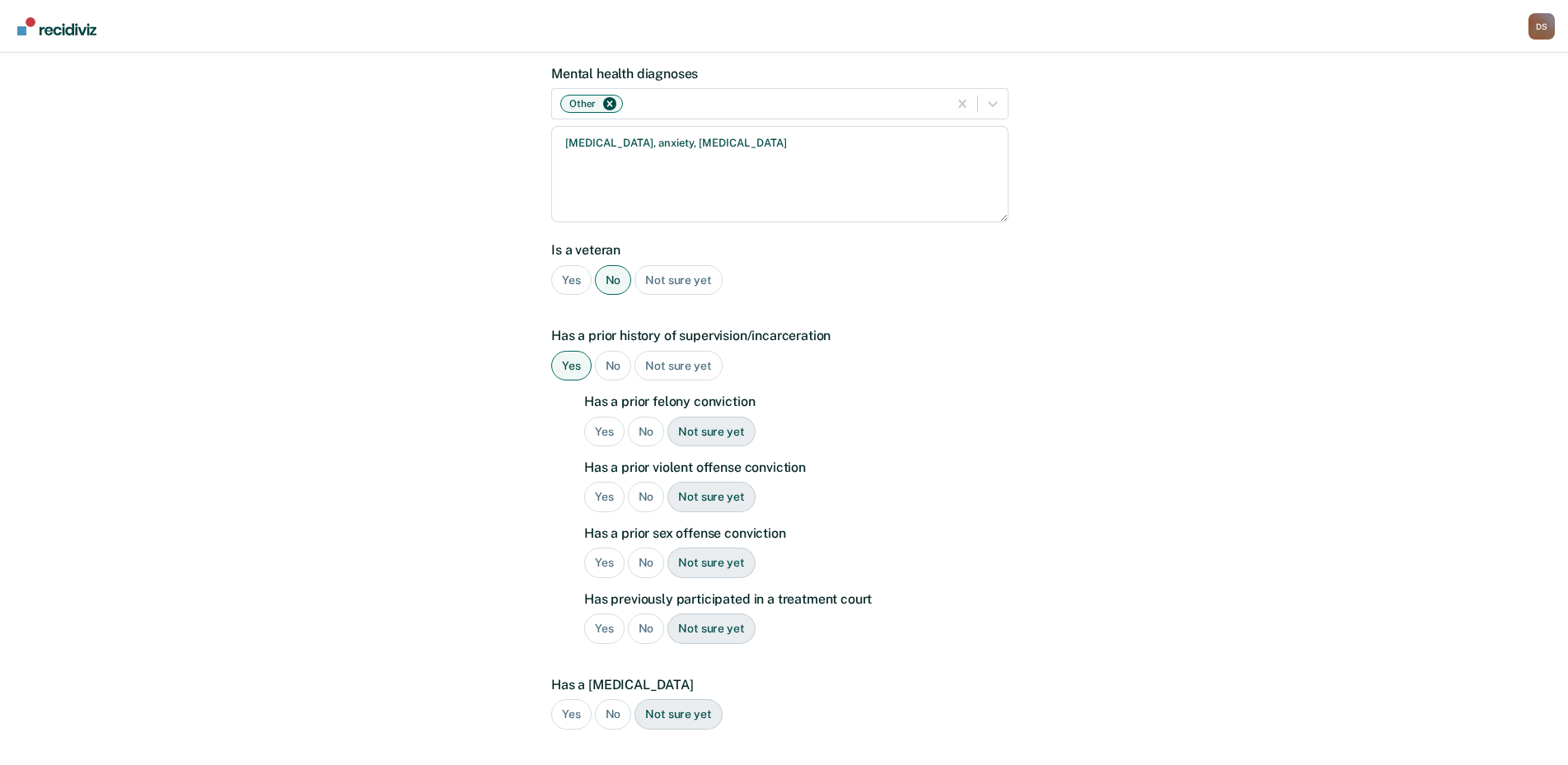
click at [646, 416] on div "No" at bounding box center [646, 431] width 37 height 30
click at [651, 482] on div "No" at bounding box center [646, 497] width 37 height 30
click at [649, 548] on div "No" at bounding box center [646, 563] width 37 height 30
click at [640, 614] on div "No" at bounding box center [646, 628] width 37 height 30
click at [606, 699] on div "No" at bounding box center [614, 714] width 37 height 30
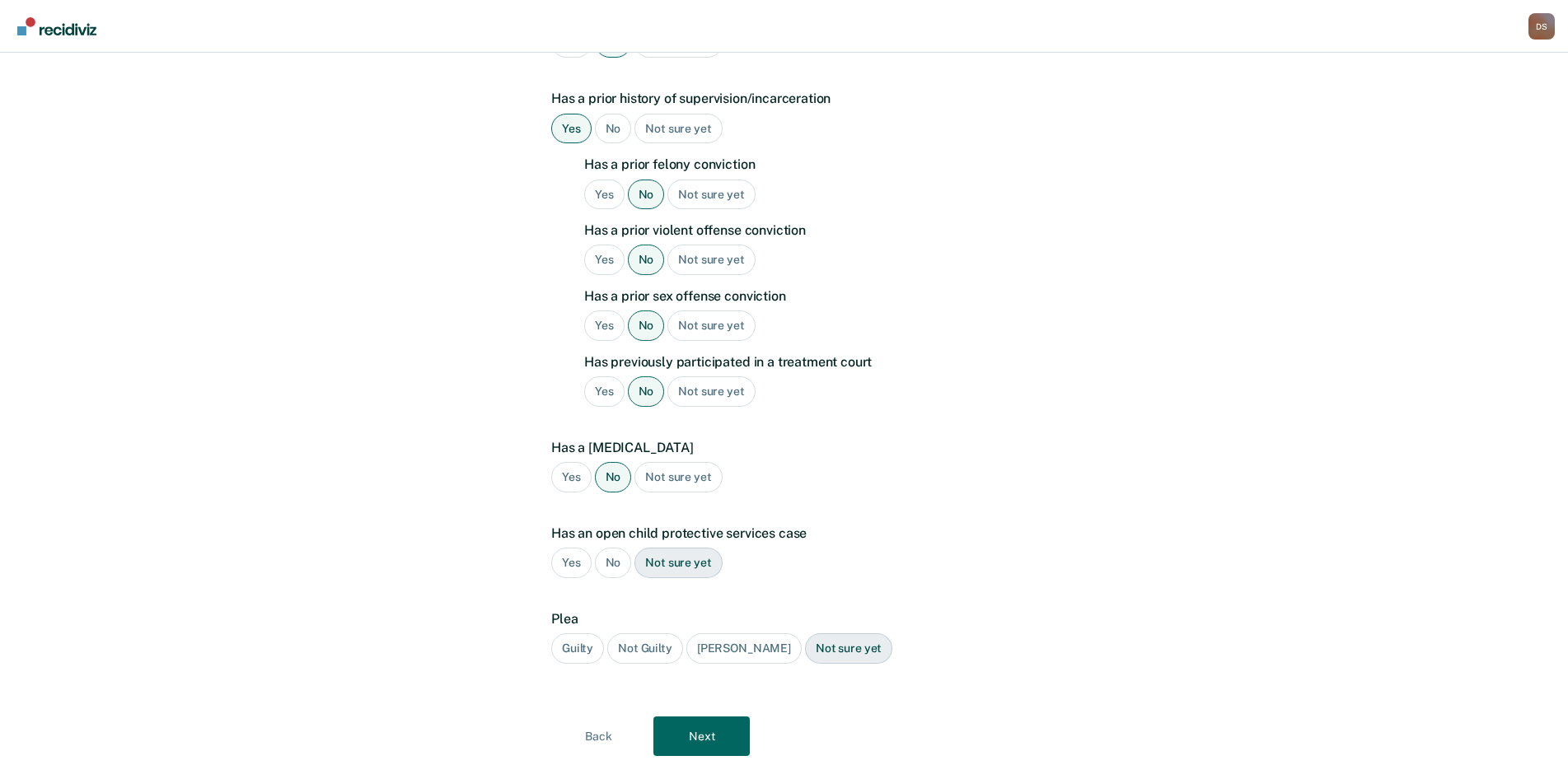
scroll to position [561, 0]
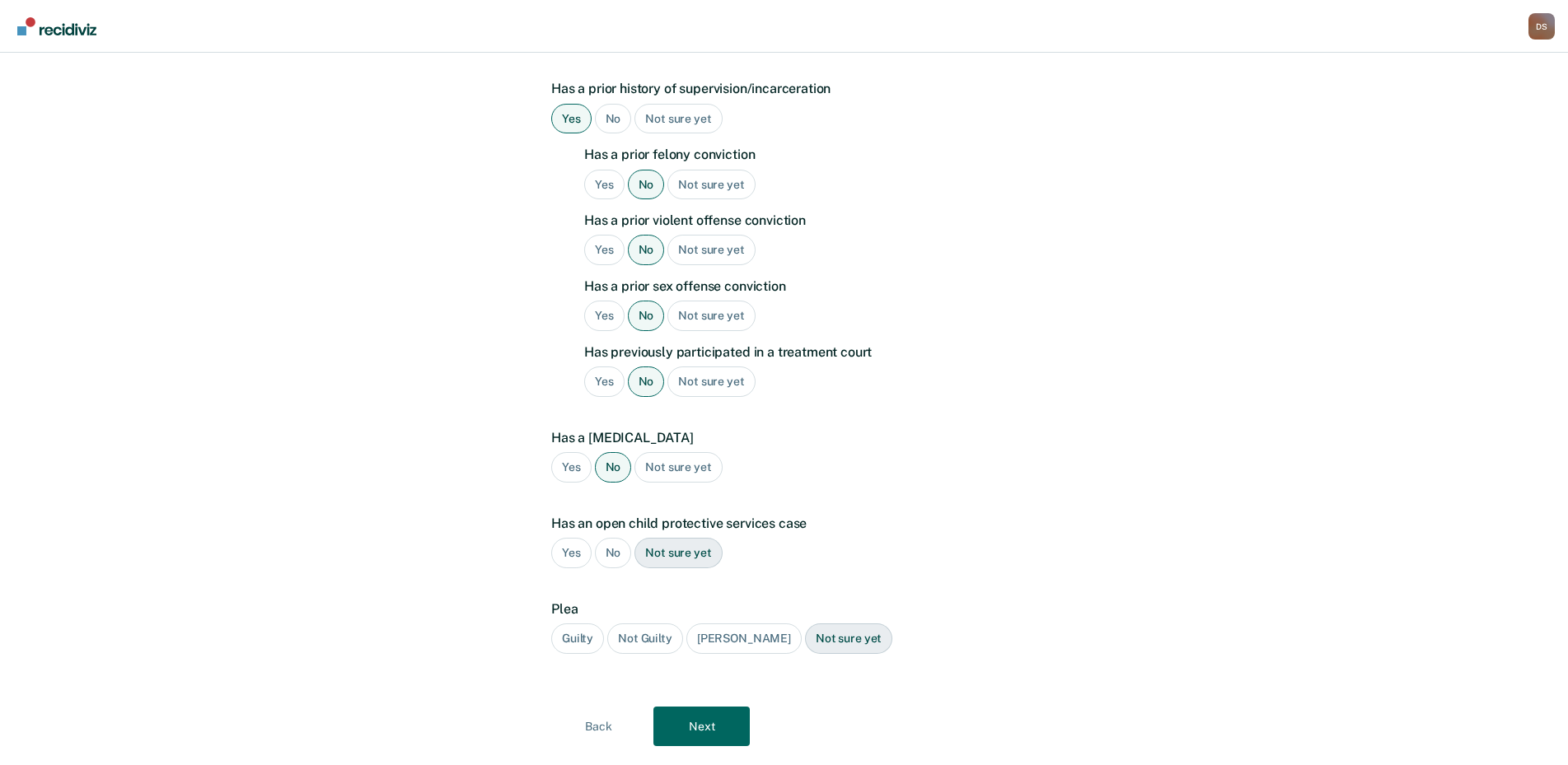
click at [613, 538] on div "No" at bounding box center [614, 553] width 37 height 30
click at [565, 624] on div "Guilty" at bounding box center [578, 638] width 53 height 30
click at [713, 707] on button "Next" at bounding box center [701, 727] width 96 height 39
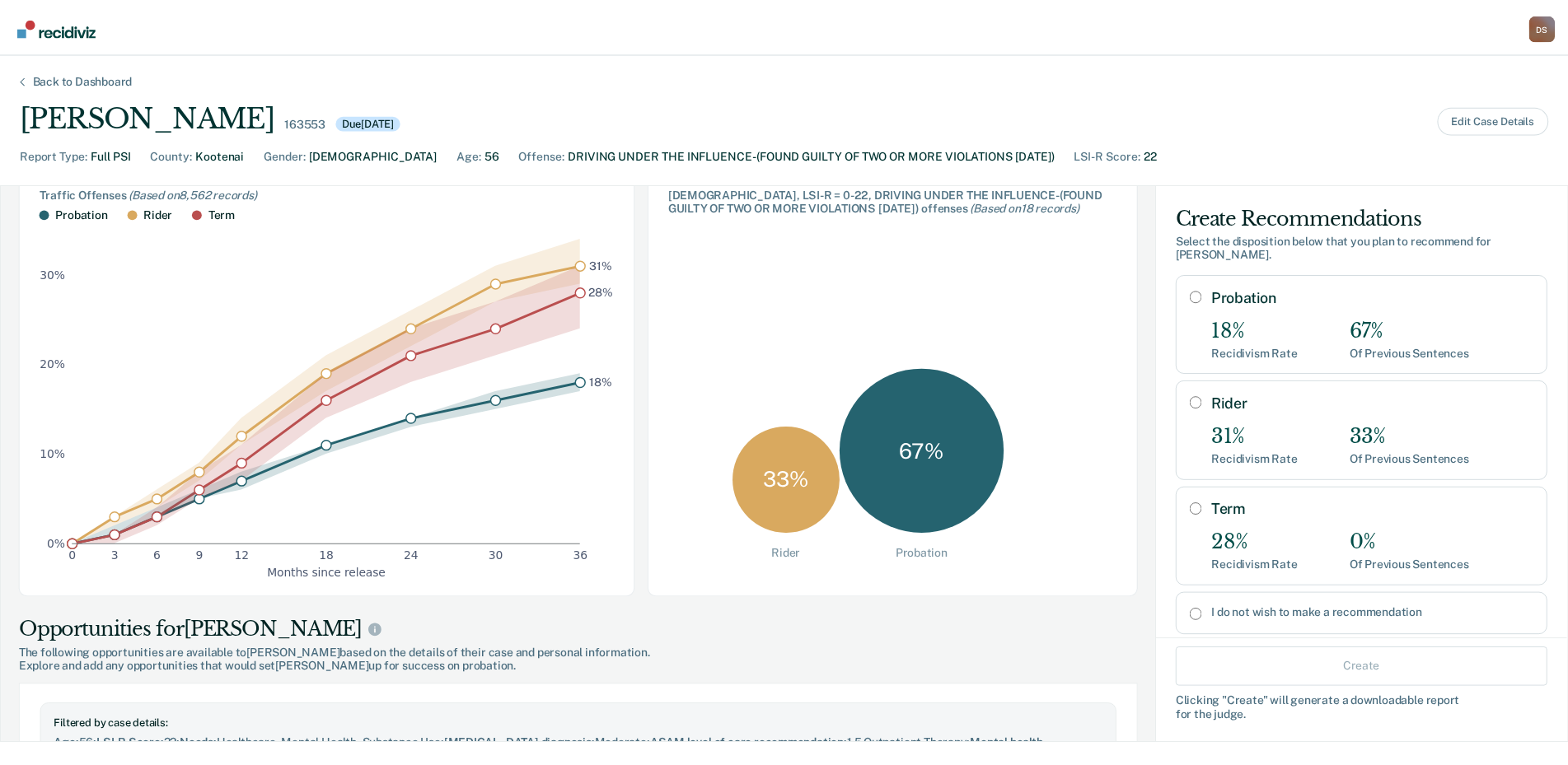
scroll to position [165, 0]
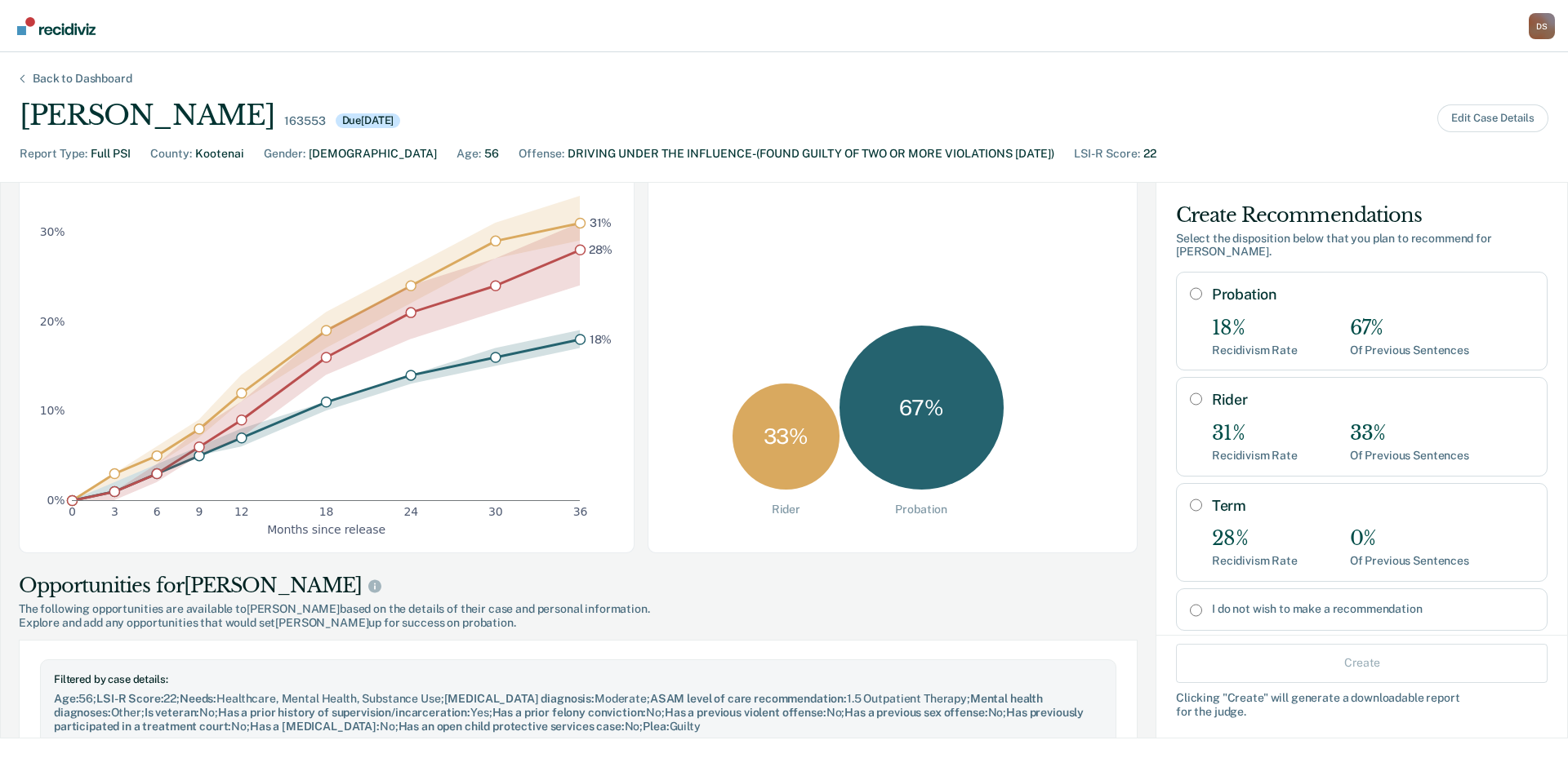
click at [1189, 287] on input "Probation" at bounding box center [1195, 293] width 13 height 13
radio input "true"
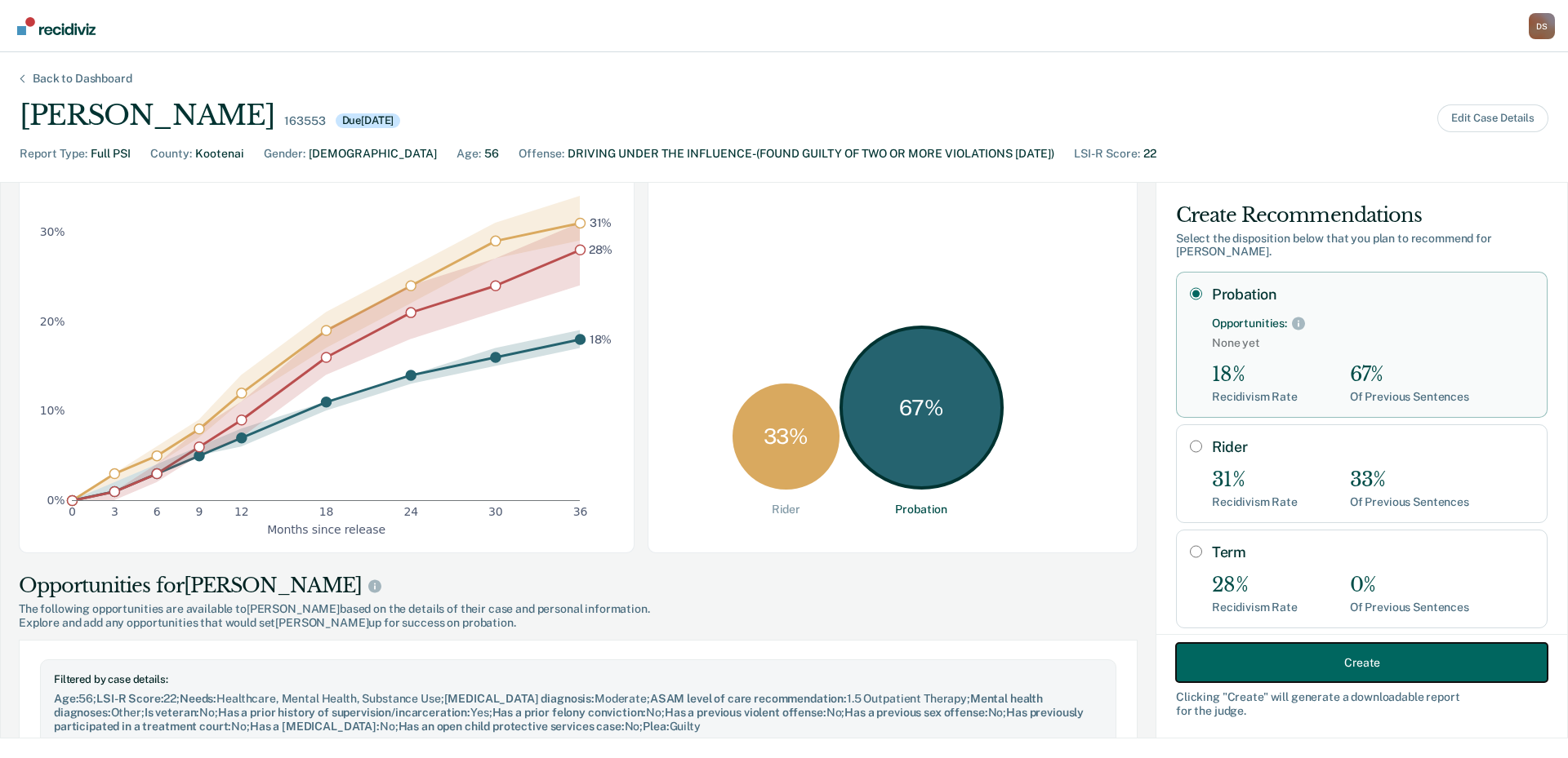
click at [1340, 660] on button "Create" at bounding box center [1362, 663] width 372 height 39
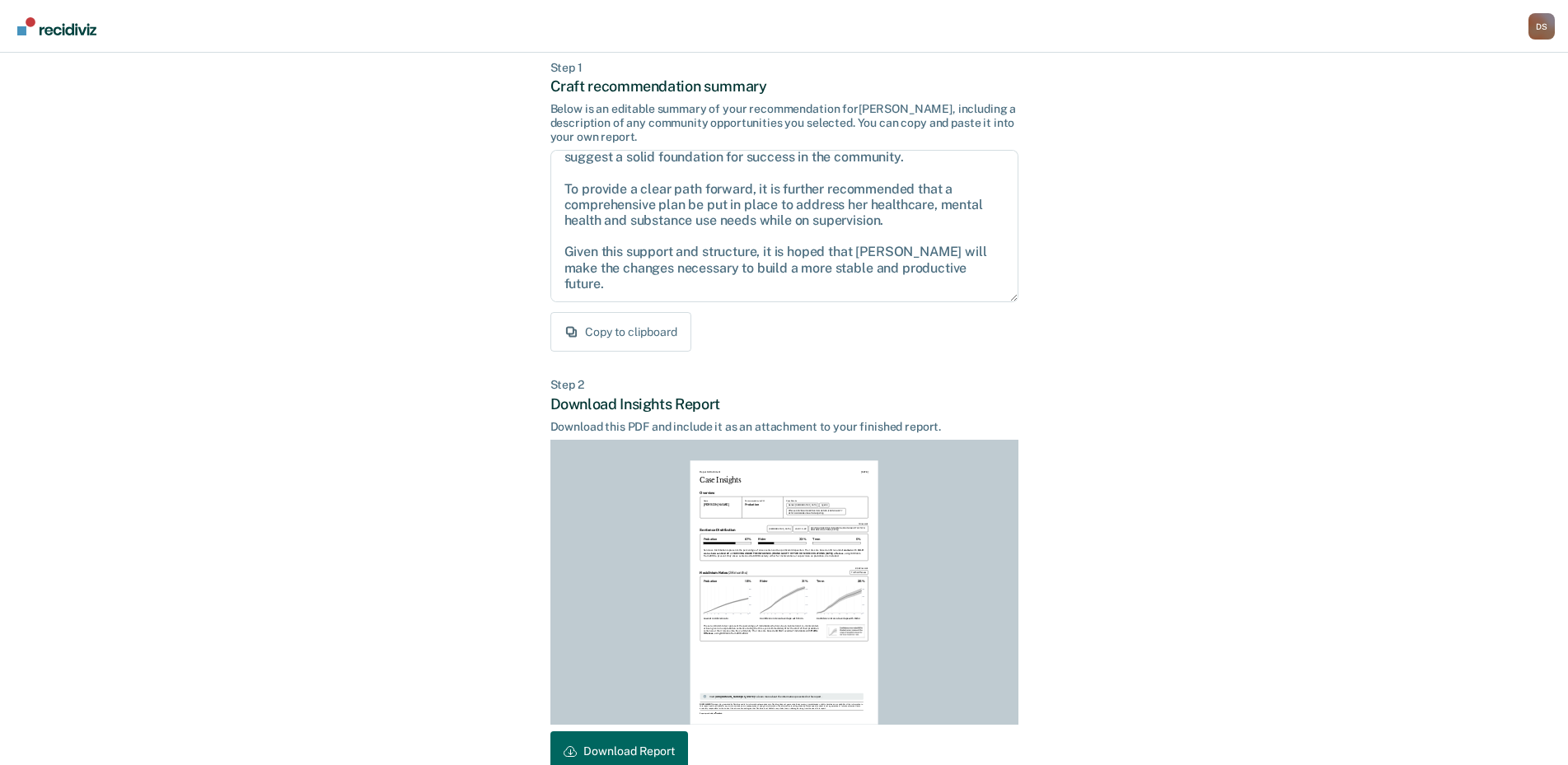
scroll to position [174, 0]
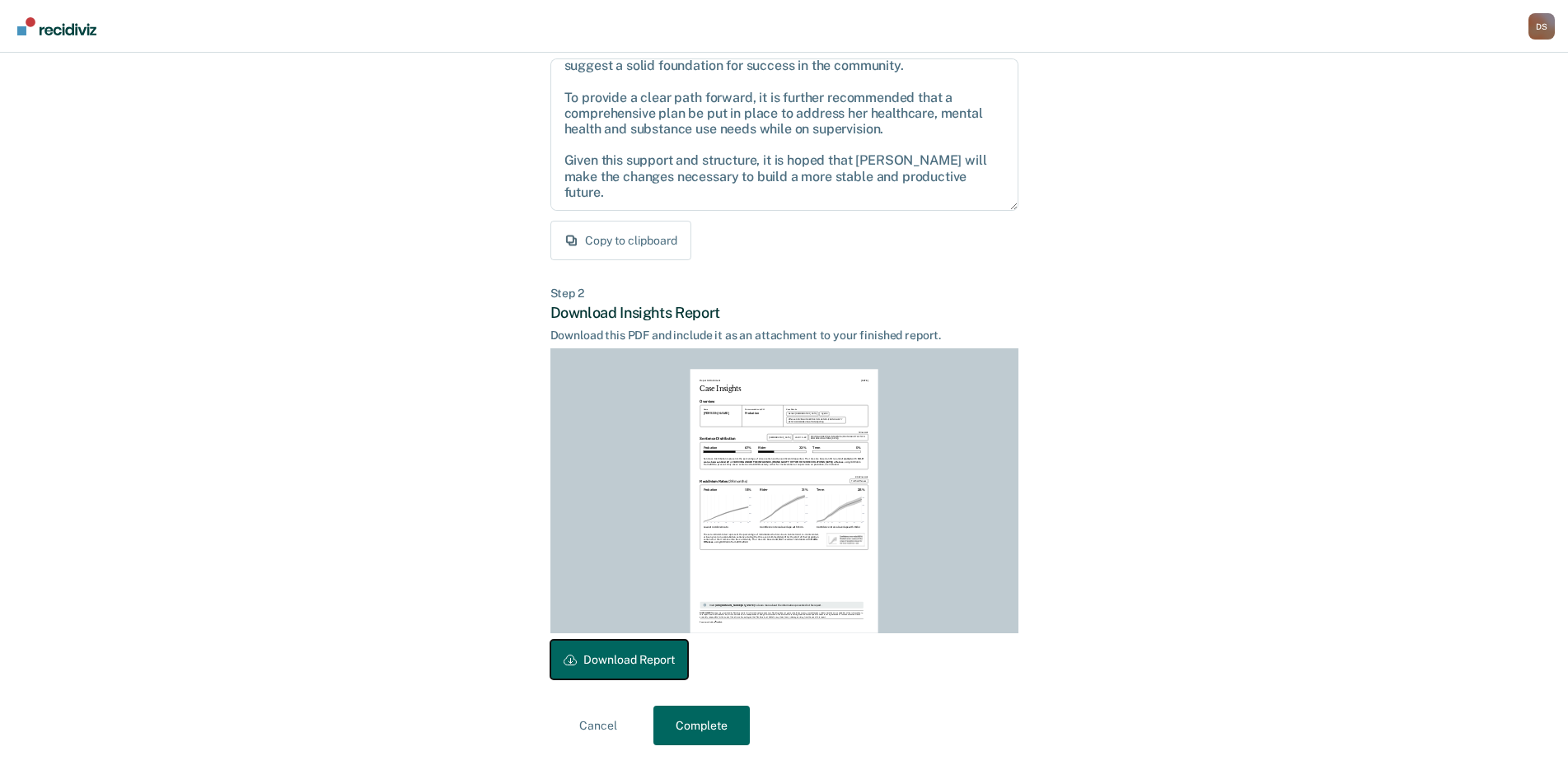
click at [596, 662] on button "Download Report" at bounding box center [619, 660] width 138 height 39
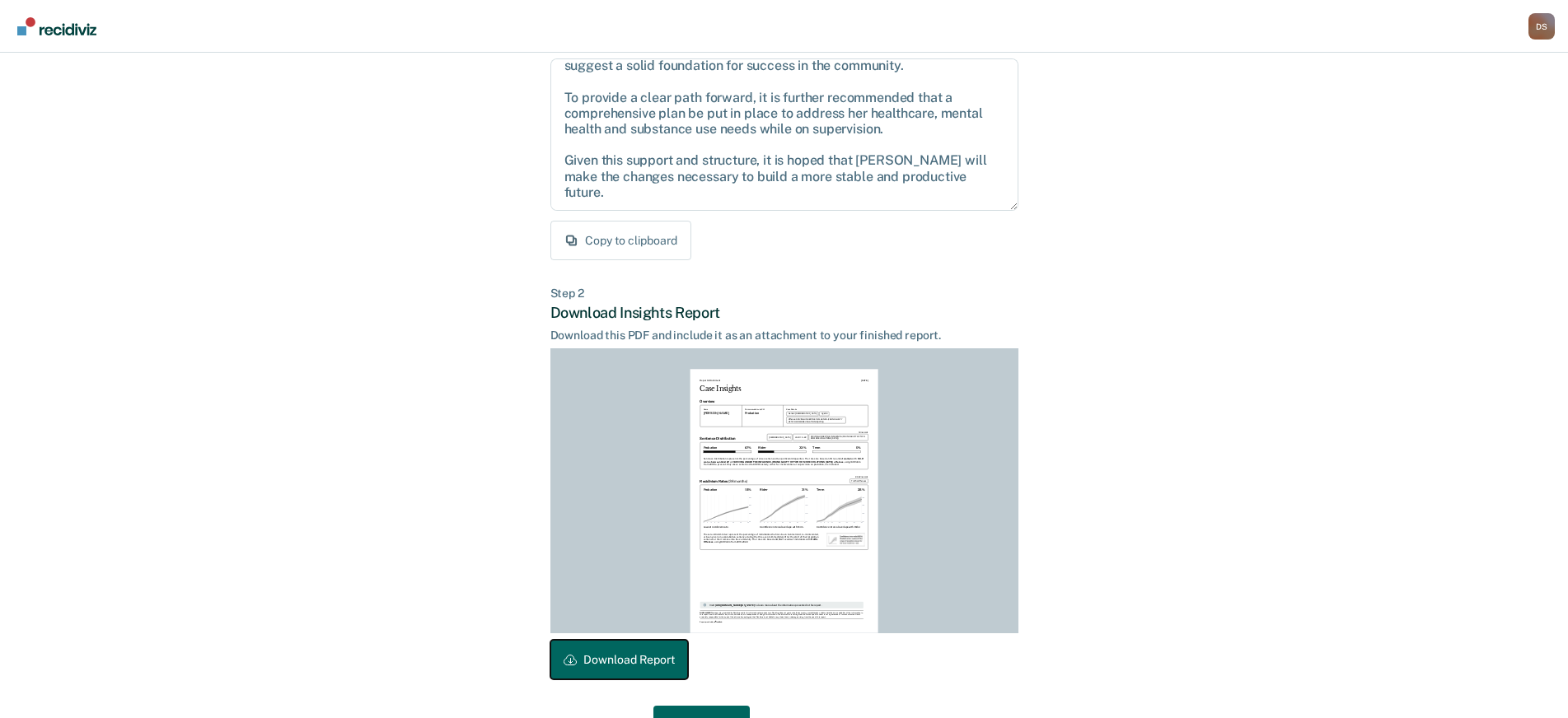
scroll to position [221, 0]
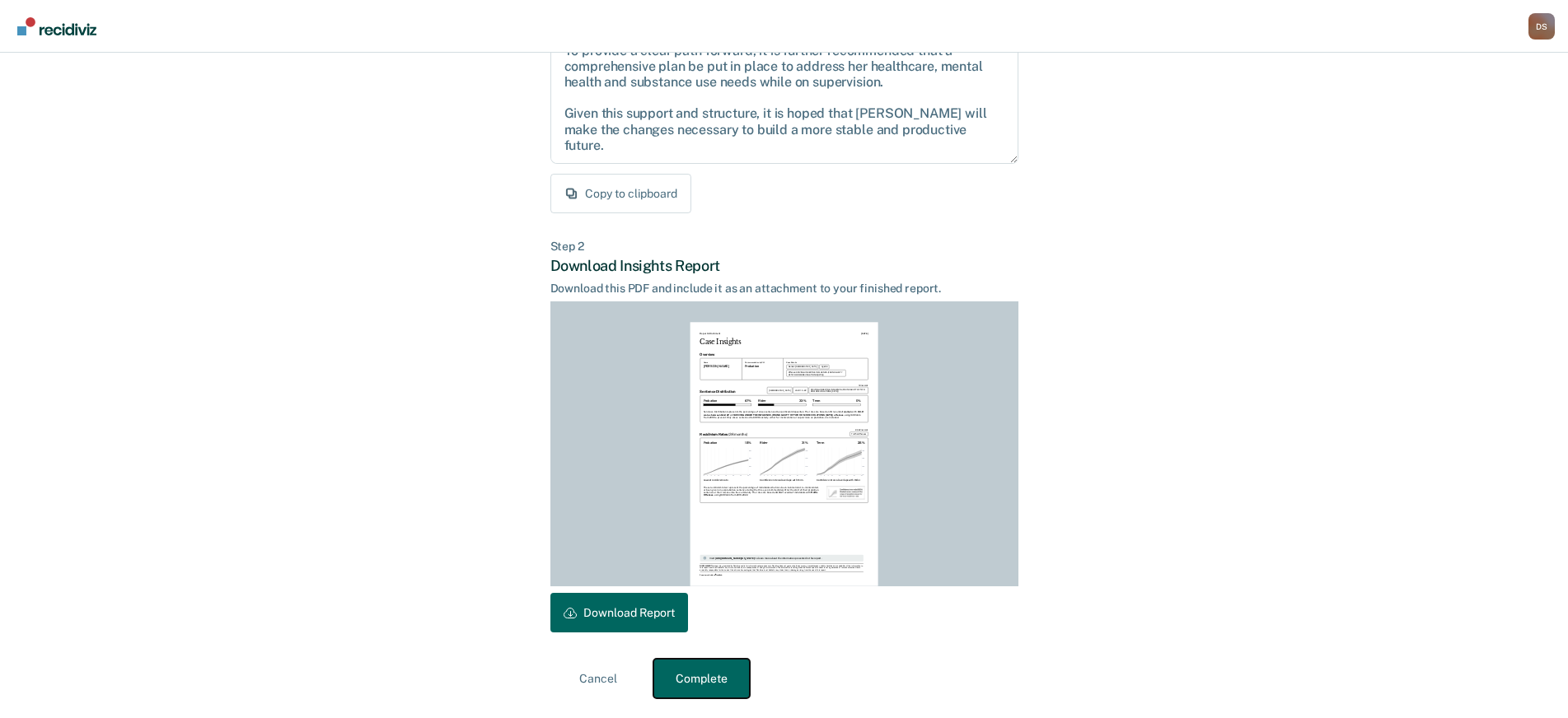
click at [700, 683] on button "Complete" at bounding box center [701, 679] width 96 height 39
